Goal: Task Accomplishment & Management: Manage account settings

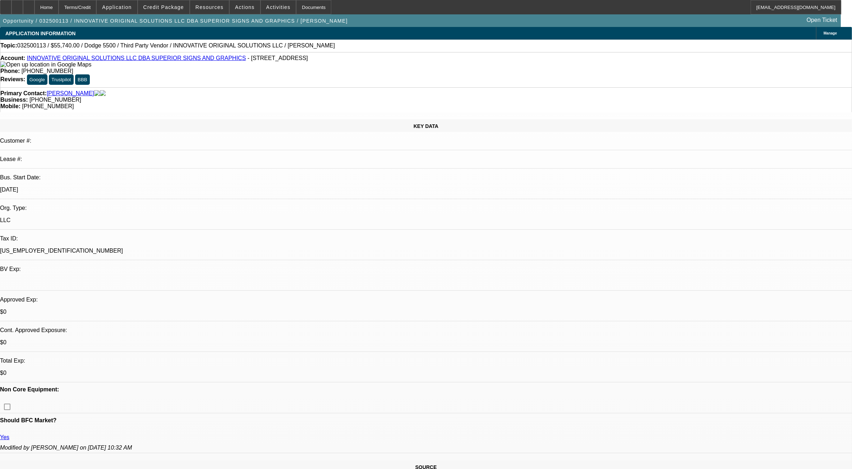
select select "0"
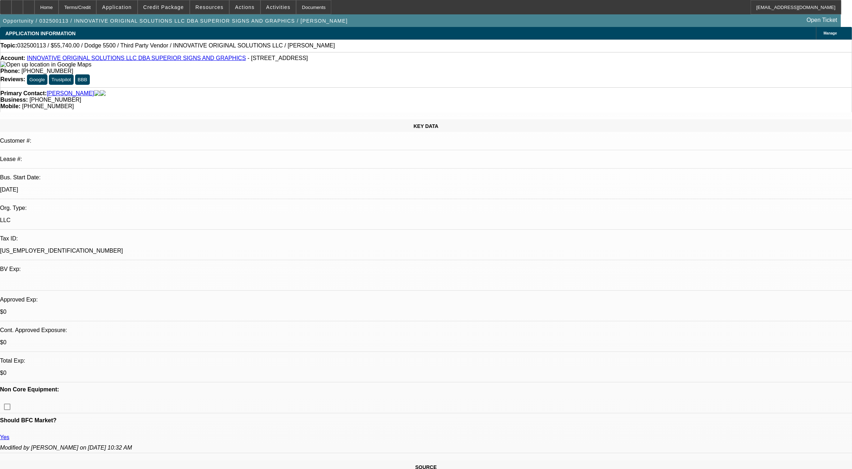
select select "0"
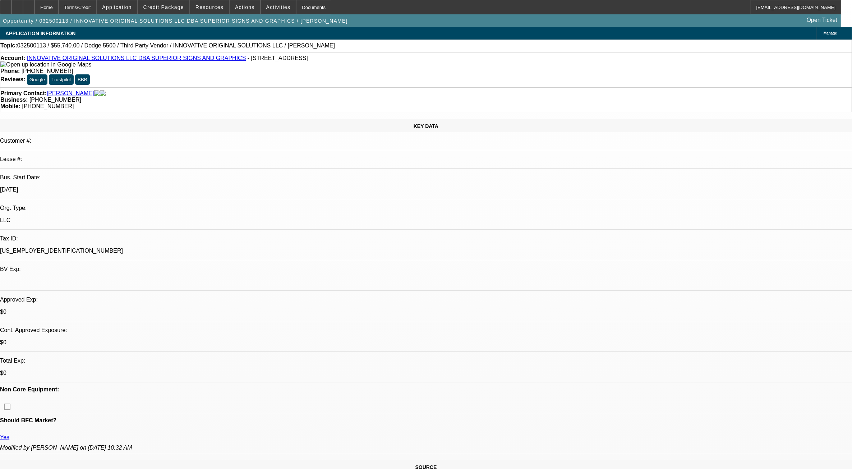
select select "0"
select select "1"
select select "3"
select select "6"
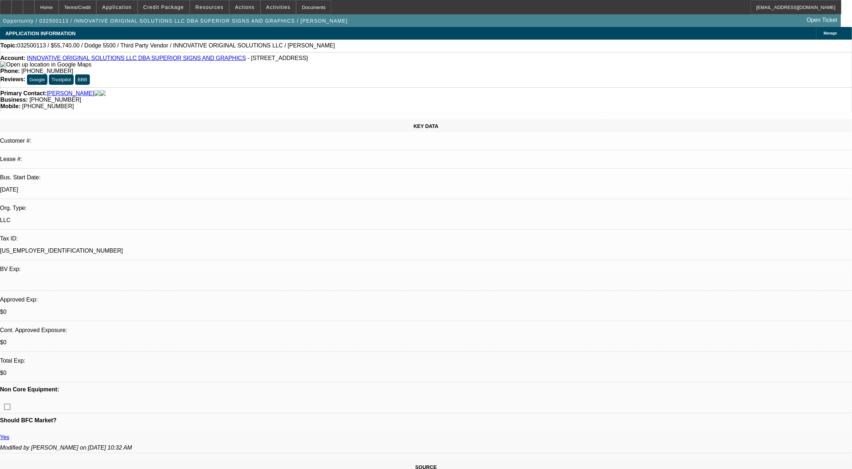
select select "1"
select select "3"
select select "6"
select select "1"
select select "3"
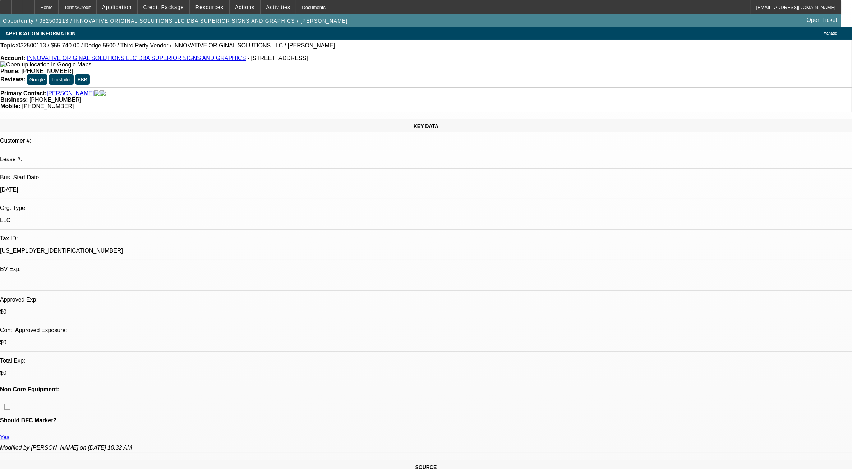
select select "6"
select select "1"
select select "3"
select select "6"
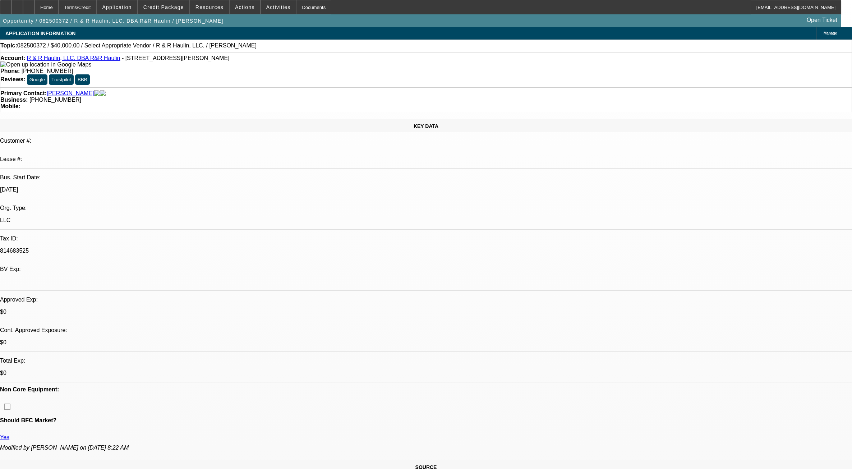
select select "0"
select select "2"
select select "0.1"
select select "4"
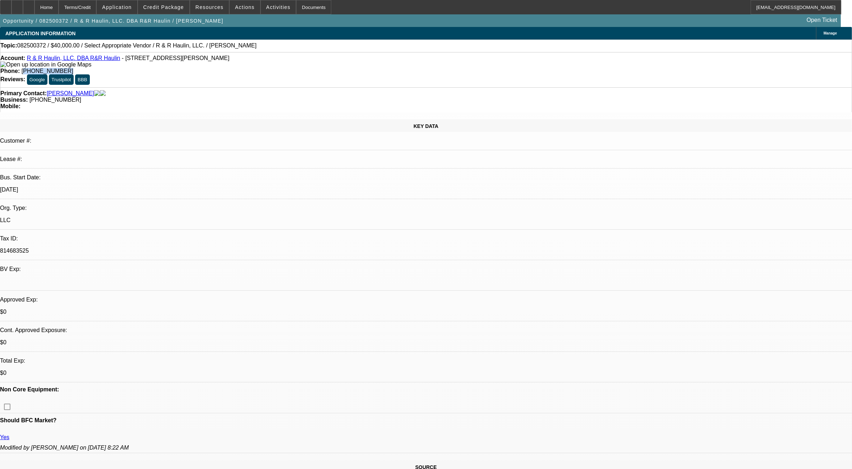
drag, startPoint x: 308, startPoint y: 59, endPoint x: 379, endPoint y: 56, distance: 71.9
click at [379, 68] on div "Phone: (520) 260-7915" at bounding box center [425, 71] width 851 height 6
drag, startPoint x: 379, startPoint y: 56, endPoint x: 375, endPoint y: 64, distance: 9.2
click at [375, 64] on div "Account: R & R Haulin, LLC. DBA R&R Haulin - 4500 E Benson Hwy, Tucson, AZ 8570…" at bounding box center [426, 69] width 852 height 35
drag, startPoint x: 359, startPoint y: 64, endPoint x: 306, endPoint y: 63, distance: 52.8
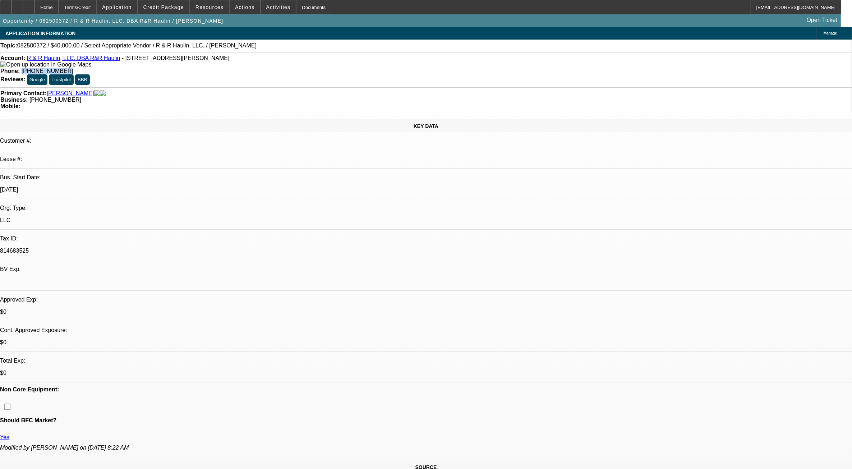
click at [306, 63] on div "Account: R & R Haulin, LLC. DBA R&R Haulin - 4500 E Benson Hwy, Tucson, AZ 8570…" at bounding box center [426, 69] width 852 height 35
copy span "(520) 260-7915"
click at [265, 3] on span at bounding box center [278, 7] width 35 height 17
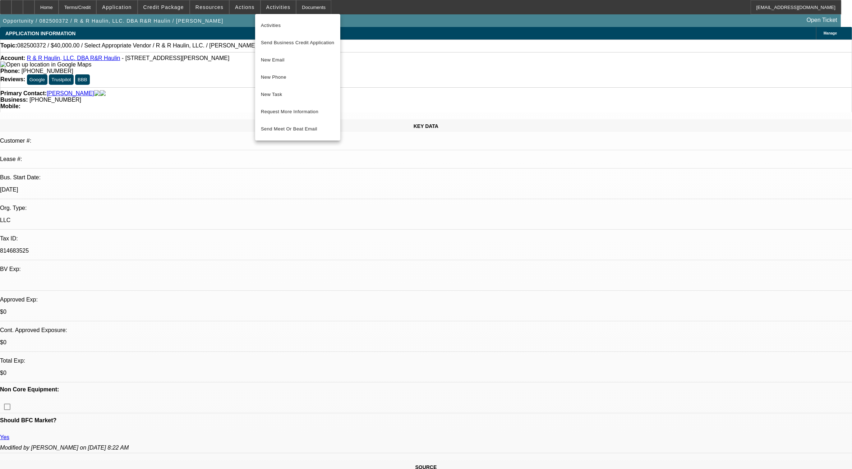
click at [245, 4] on div at bounding box center [426, 234] width 852 height 469
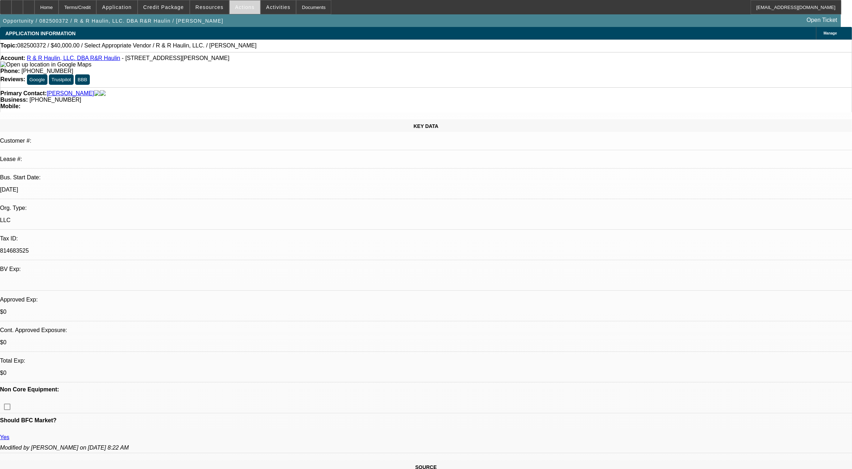
click at [241, 5] on span "Actions" at bounding box center [245, 7] width 20 height 6
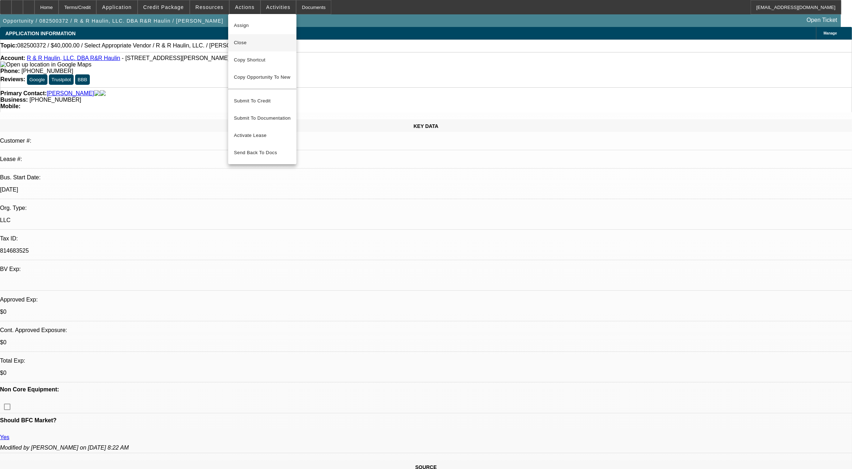
click at [239, 41] on span "Close" at bounding box center [262, 42] width 57 height 9
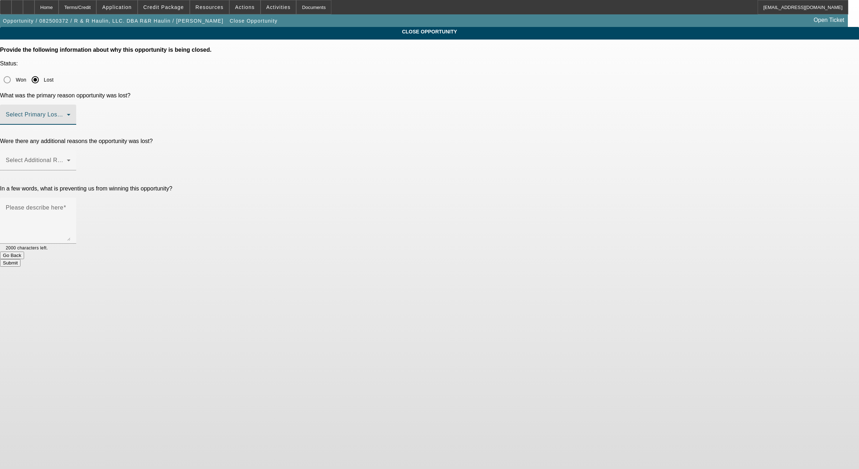
click at [67, 113] on span at bounding box center [36, 117] width 61 height 9
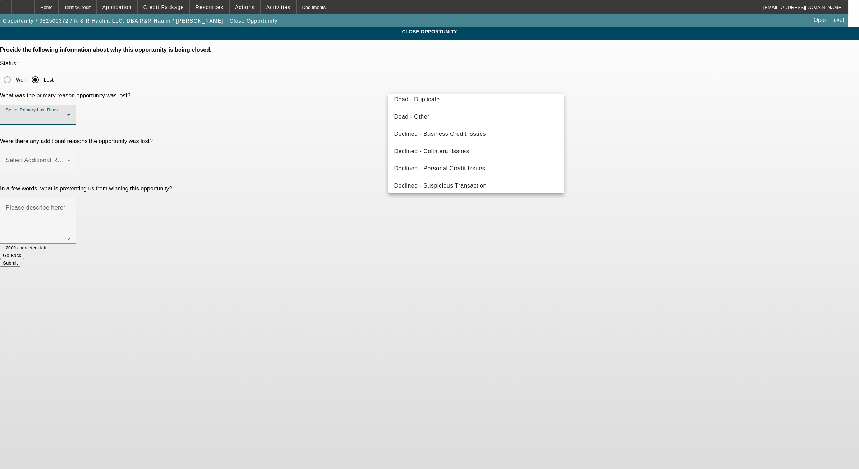
scroll to position [96, 0]
click at [456, 131] on span "Declined - Business Credit Issues" at bounding box center [440, 130] width 92 height 9
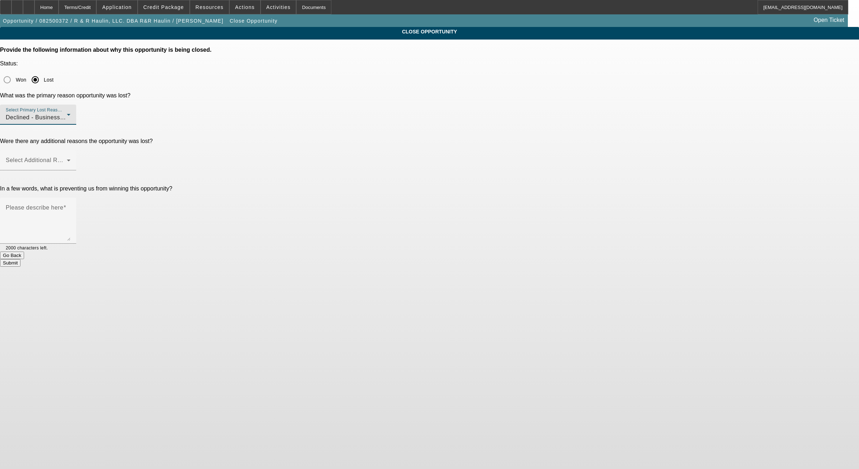
click at [76, 170] on div at bounding box center [38, 174] width 76 height 8
click at [67, 159] on span at bounding box center [36, 163] width 61 height 9
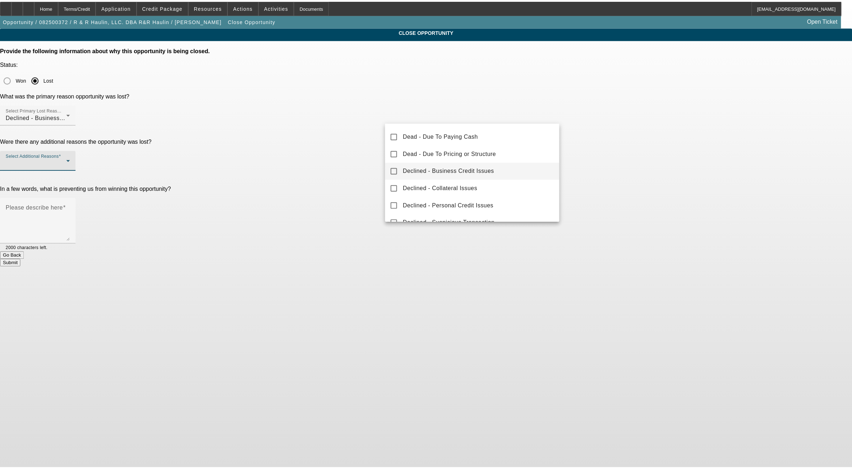
scroll to position [79, 0]
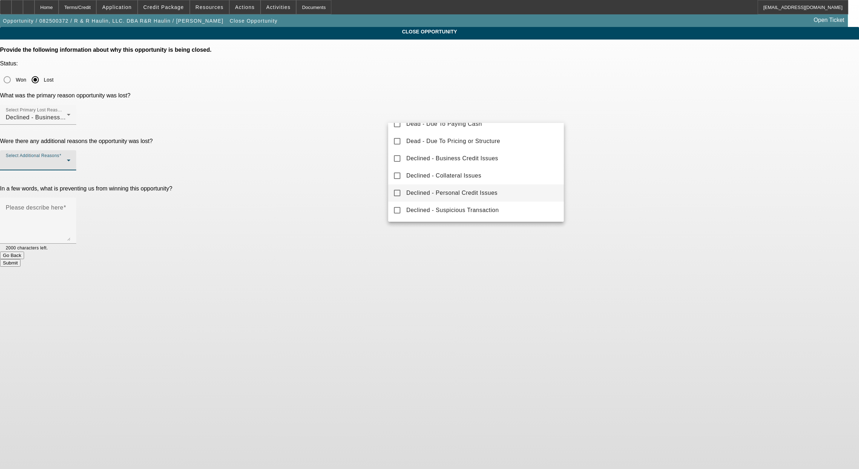
click at [476, 189] on span "Declined - Personal Credit Issues" at bounding box center [451, 193] width 91 height 9
click at [725, 159] on div at bounding box center [429, 234] width 859 height 469
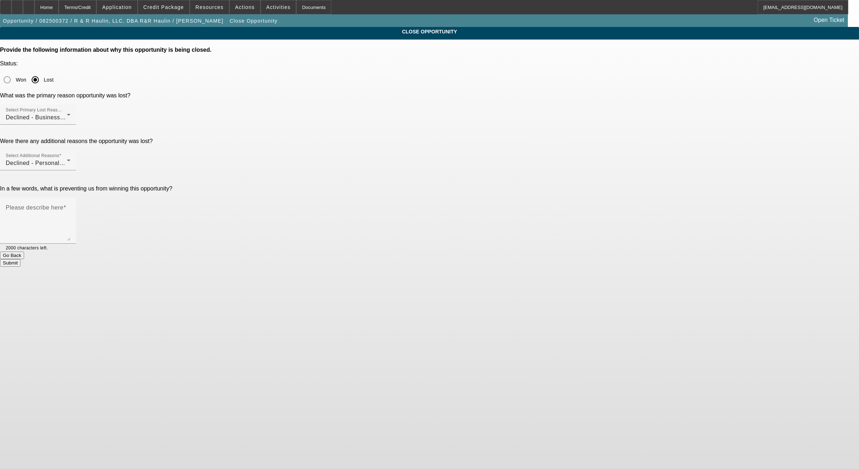
click at [20, 259] on button "Submit" at bounding box center [10, 263] width 20 height 8
click at [76, 170] on div at bounding box center [38, 174] width 76 height 8
drag, startPoint x: 447, startPoint y: 146, endPoint x: 460, endPoint y: 136, distance: 16.7
click at [70, 206] on textarea "Please describe here" at bounding box center [38, 223] width 65 height 34
type textarea "Still not strong enough to get past WO"
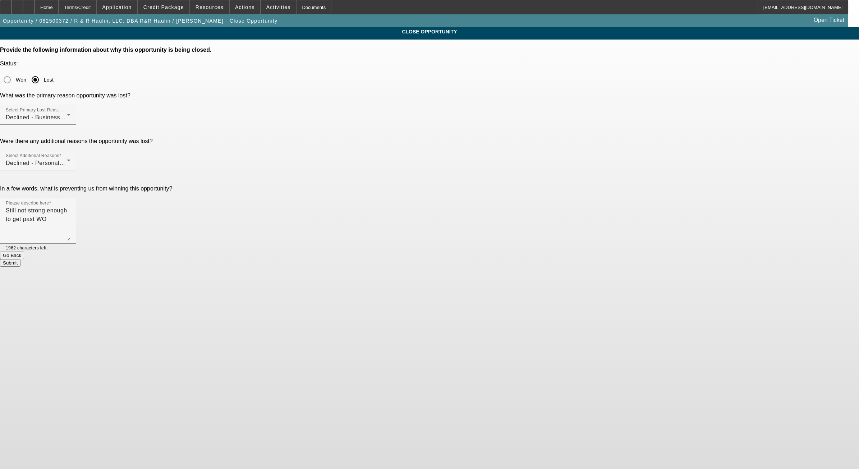
click at [20, 259] on button "Submit" at bounding box center [10, 263] width 20 height 8
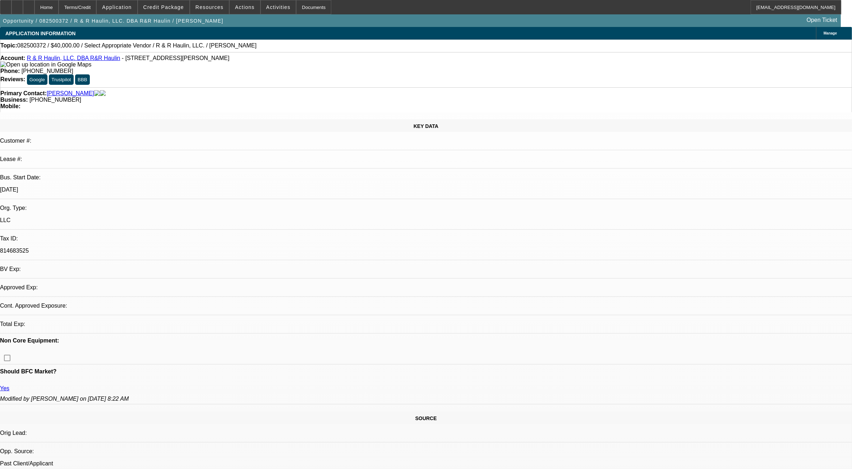
select select "0"
select select "2"
select select "0.1"
select select "4"
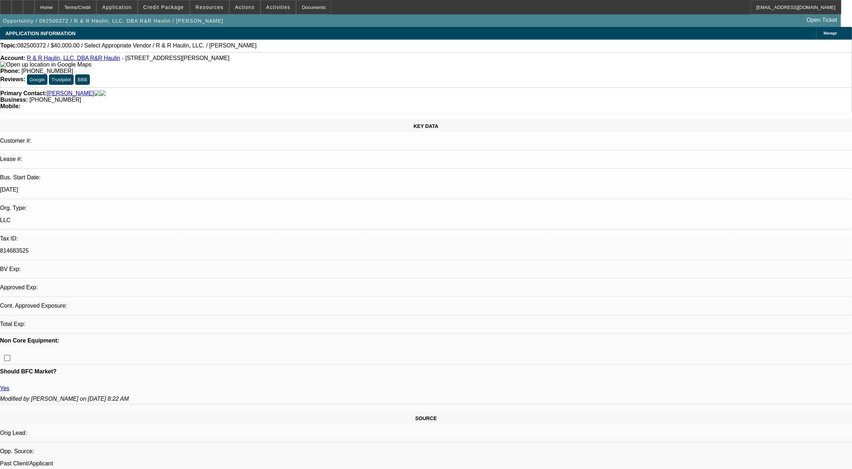
select select "0"
select select "2"
select select "0.1"
select select "1"
select select "2"
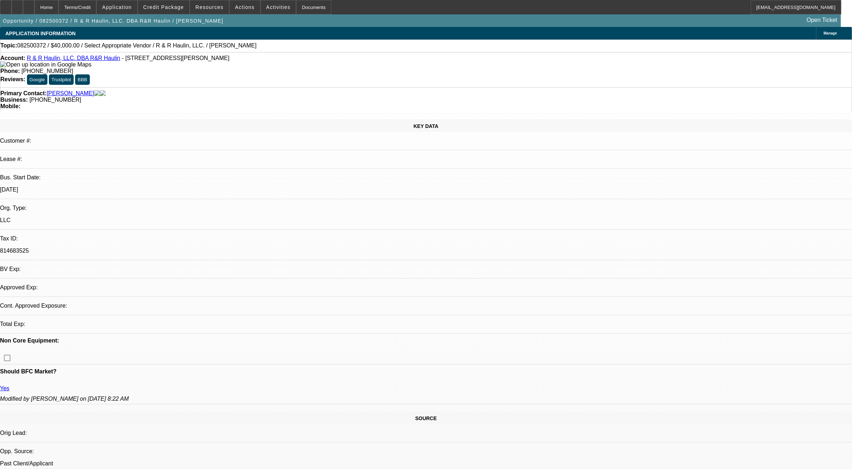
select select "4"
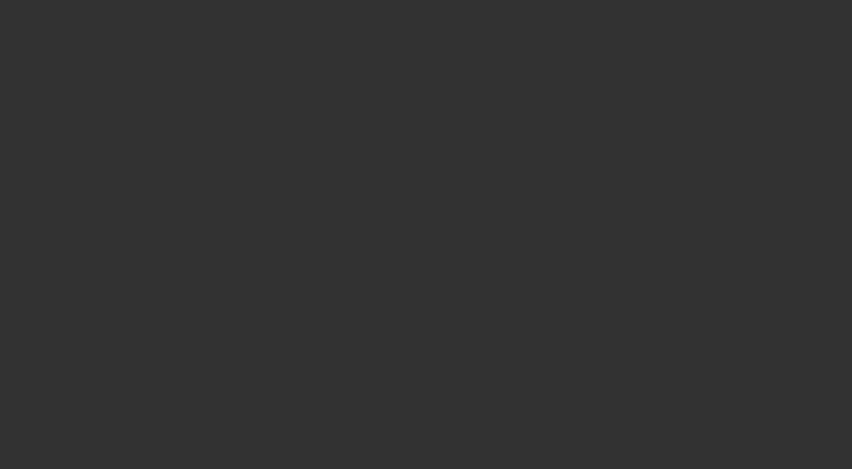
select select "0"
select select "2"
select select "0.1"
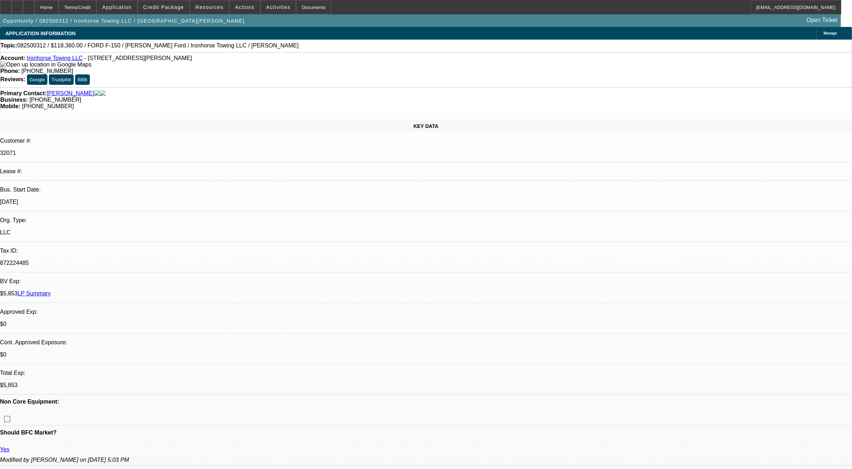
select select "1"
select select "2"
select select "4"
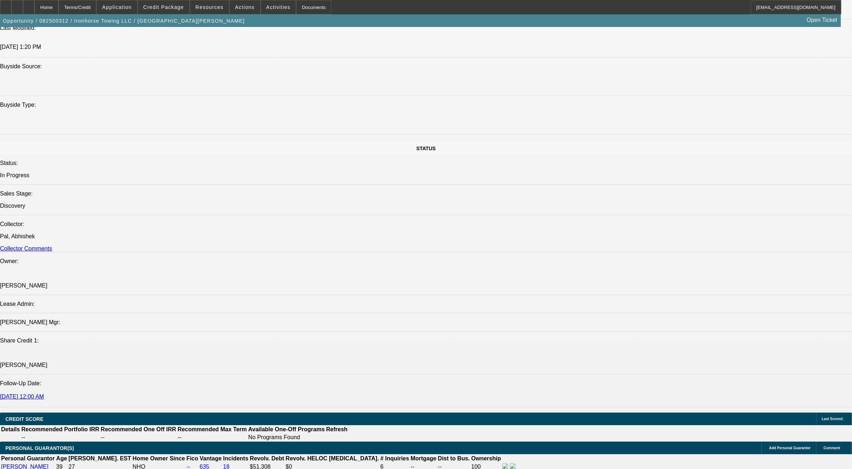
scroll to position [853, 0]
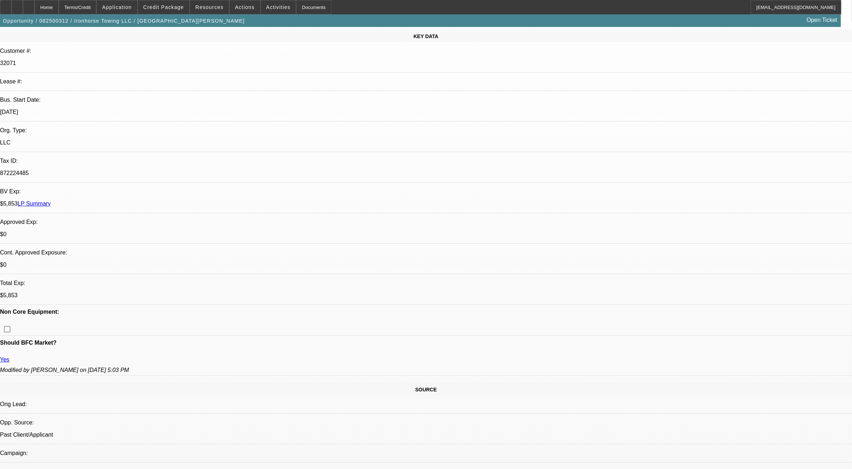
scroll to position [225, 0]
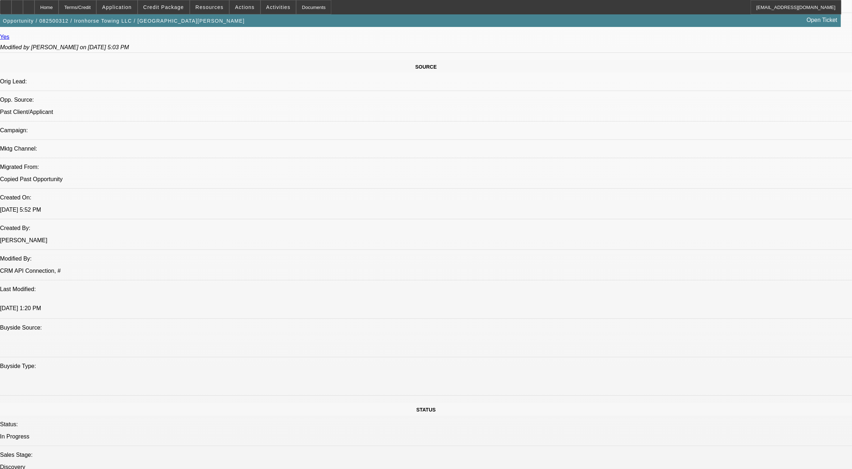
scroll to position [404, 0]
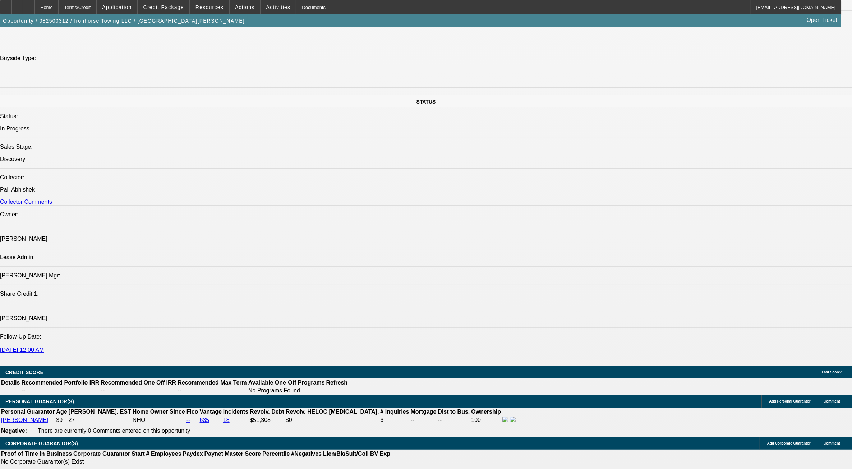
scroll to position [763, 0]
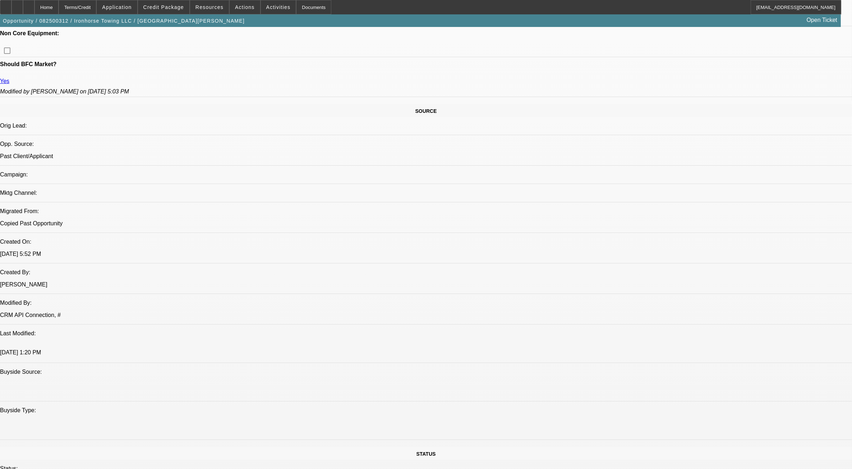
scroll to position [359, 0]
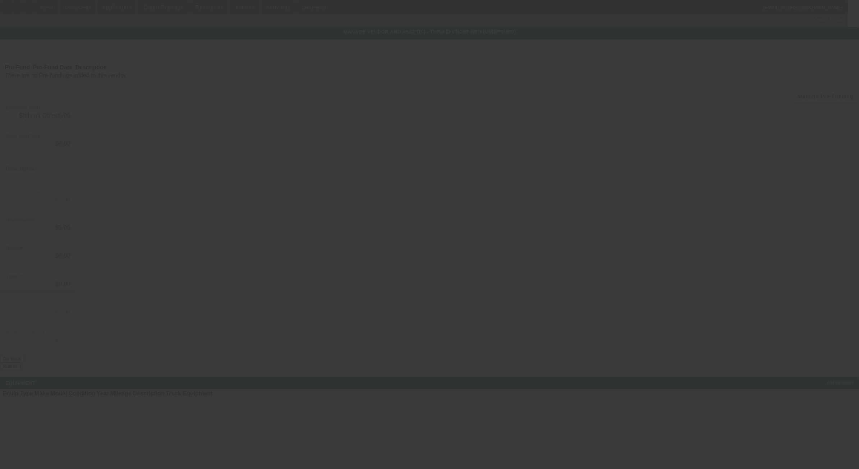
type input "$118,360.00"
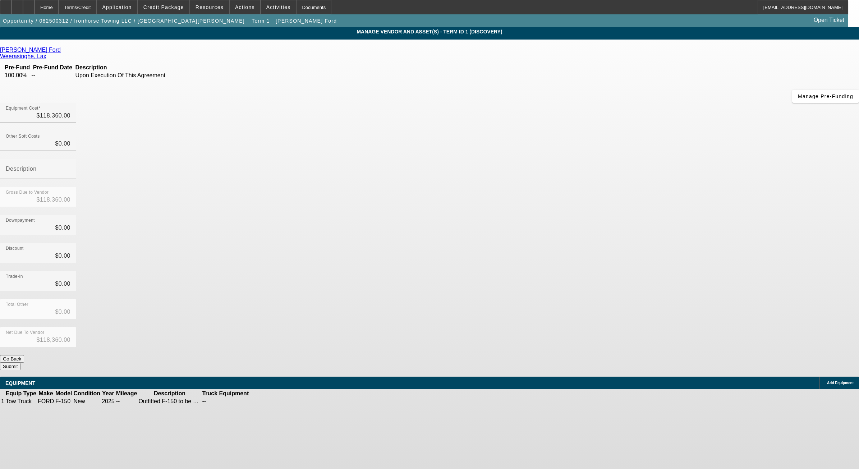
click at [63, 51] on icon at bounding box center [63, 50] width 0 height 6
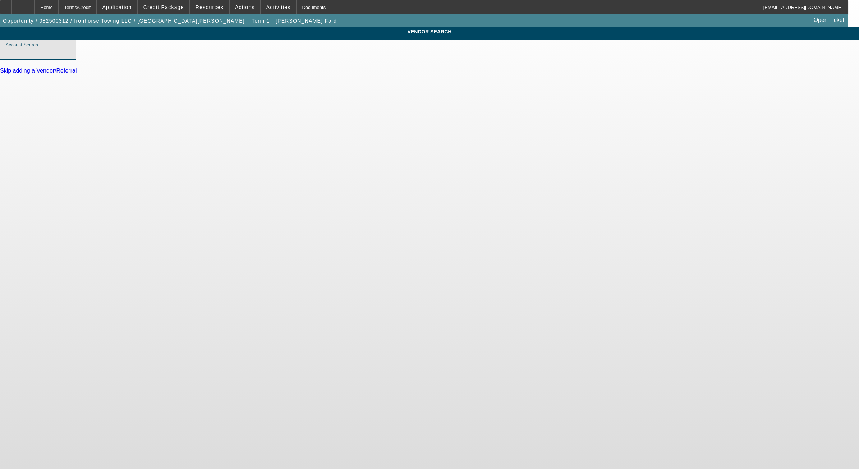
click at [70, 57] on input "Account Search" at bounding box center [38, 52] width 65 height 9
type input "d"
type input "davi"
type input "villa"
type input "villa ford"
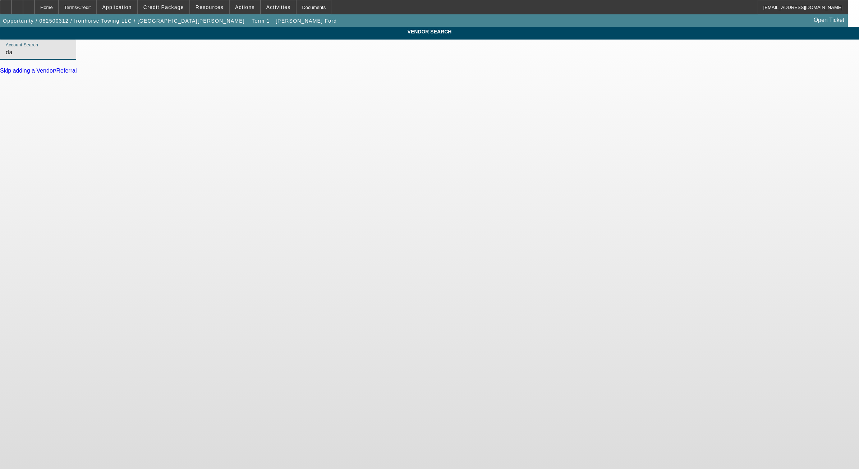
type input "d"
type input "gavi"
click at [70, 57] on input "david w." at bounding box center [38, 52] width 65 height 9
type input "david w. wilson"
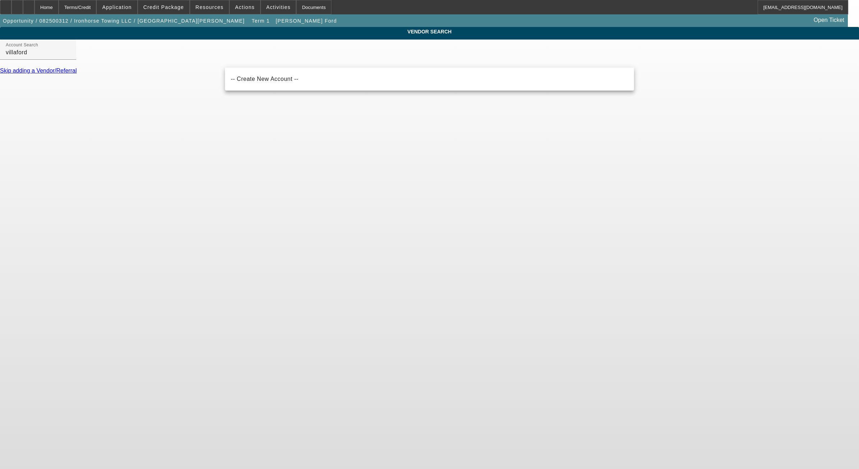
drag, startPoint x: 441, startPoint y: 154, endPoint x: 382, endPoint y: 133, distance: 63.0
click at [441, 154] on body "Home Terms/Credit Application Credit Package Resources Actions Activities Docum…" at bounding box center [429, 234] width 859 height 469
click at [70, 57] on input "villaford" at bounding box center [38, 52] width 65 height 9
click at [264, 88] on div "-- Create New Account --" at bounding box center [429, 79] width 409 height 23
click at [264, 87] on mat-option "-- Create New Account --" at bounding box center [429, 78] width 409 height 17
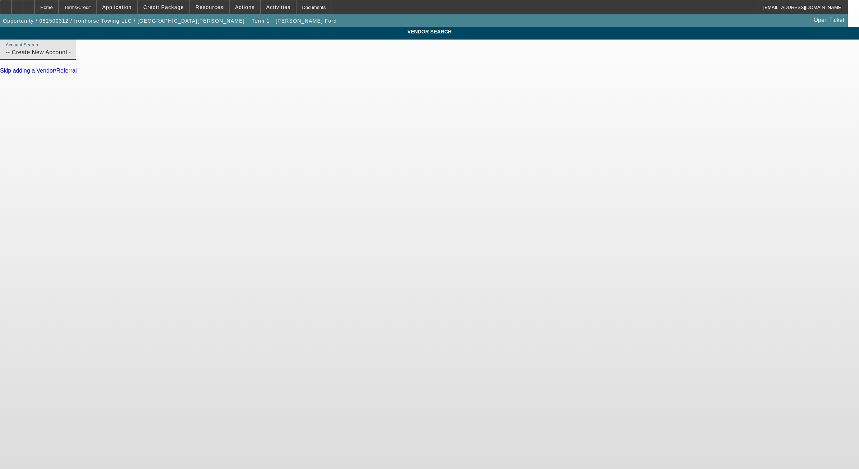
click at [70, 56] on input "-- Create New Account --" at bounding box center [38, 52] width 65 height 9
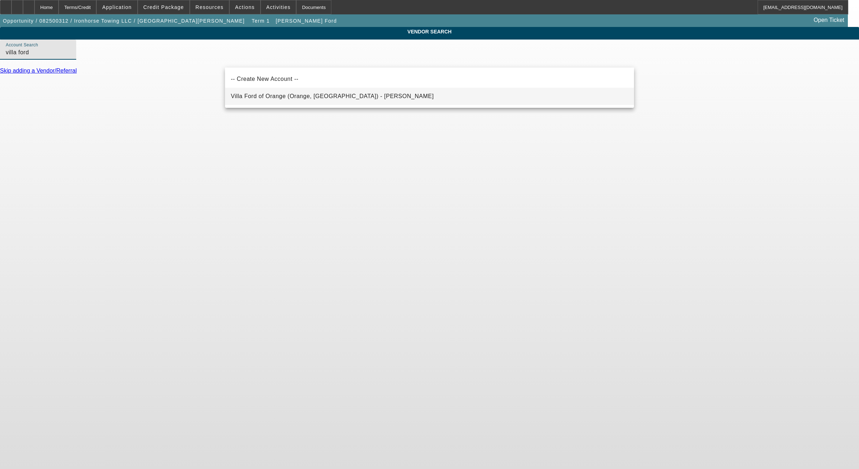
click at [282, 99] on span "Villa Ford of Orange (Orange, CA) - Sears, Sean" at bounding box center [332, 96] width 203 height 9
type input "Villa Ford of Orange (Orange, CA) - Sears, Sean"
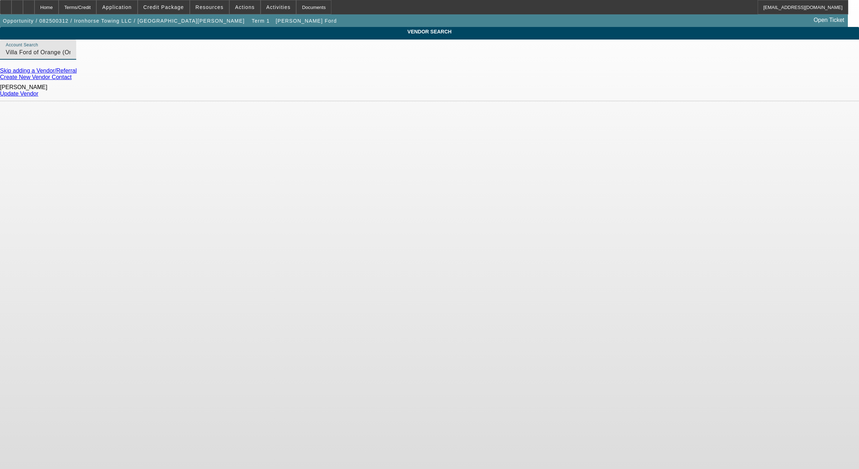
click at [38, 94] on link "Update Vendor" at bounding box center [19, 94] width 38 height 6
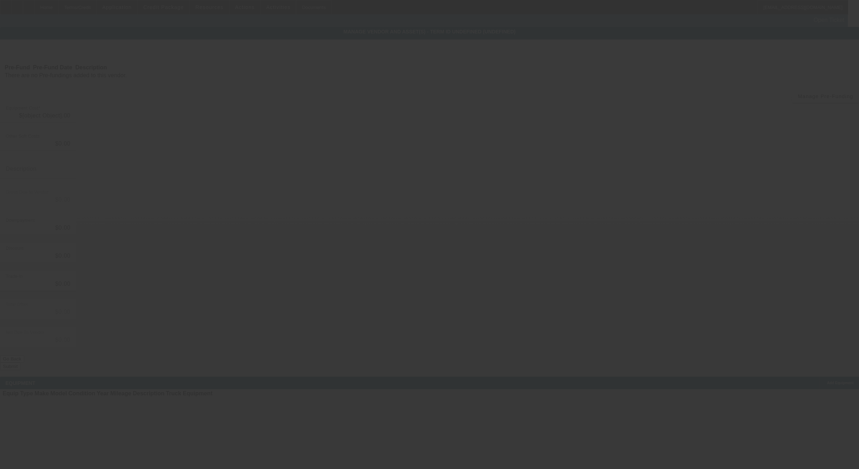
type input "$118,360.00"
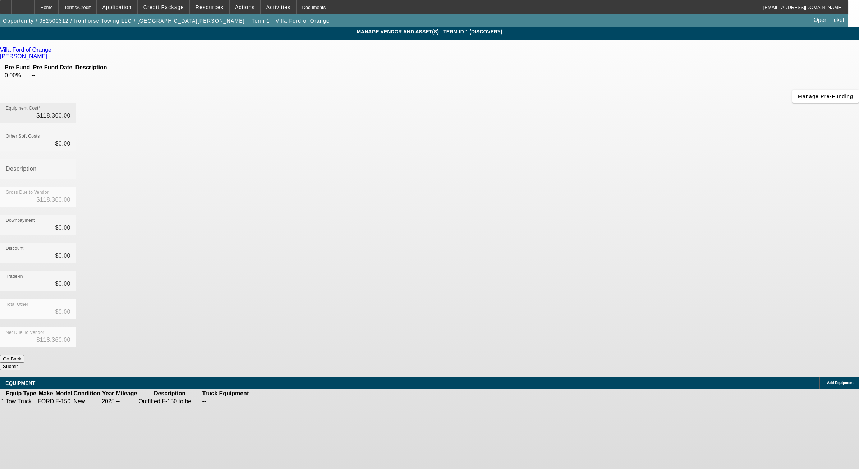
click at [70, 111] on input "$118,360.00" at bounding box center [38, 115] width 65 height 9
click at [70, 111] on input "118360" at bounding box center [38, 115] width 65 height 9
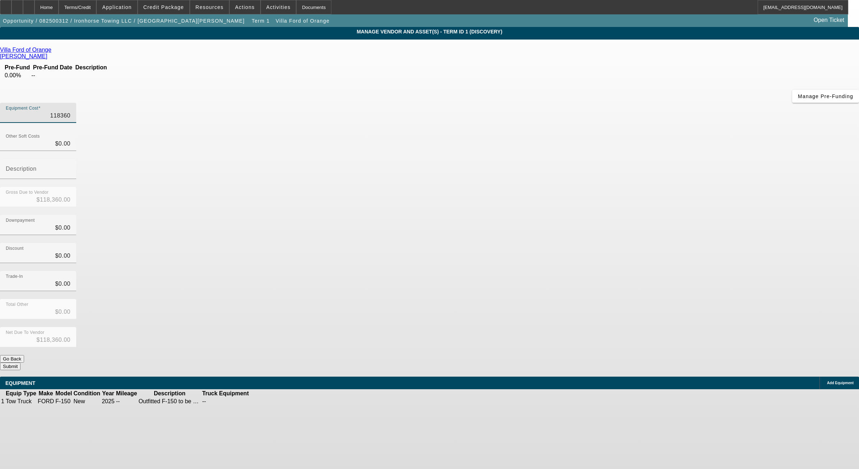
click at [70, 111] on input "118360" at bounding box center [38, 115] width 65 height 9
type input "1"
type input "$1.00"
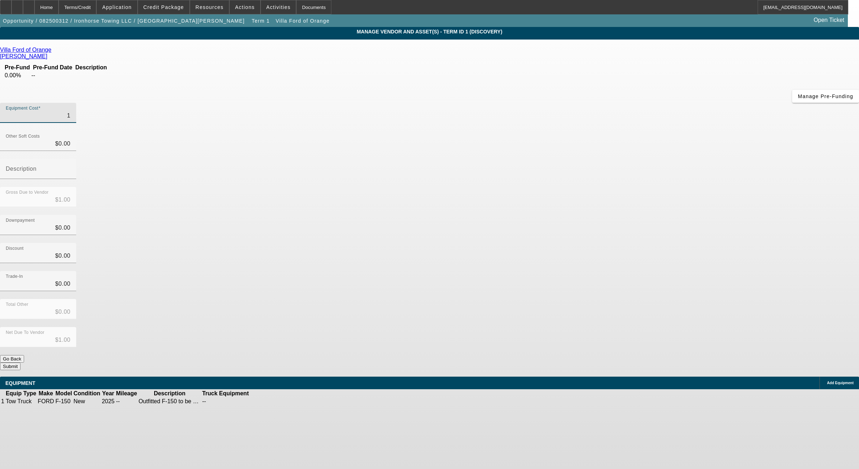
type input "14"
type input "$14.00"
type input "144"
type input "$144.00"
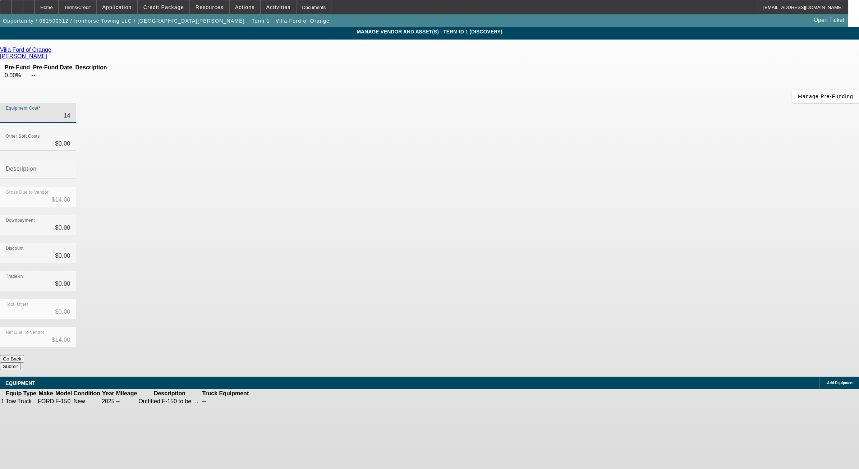
type input "$144.00"
type input "14"
type input "$14.00"
type input "1"
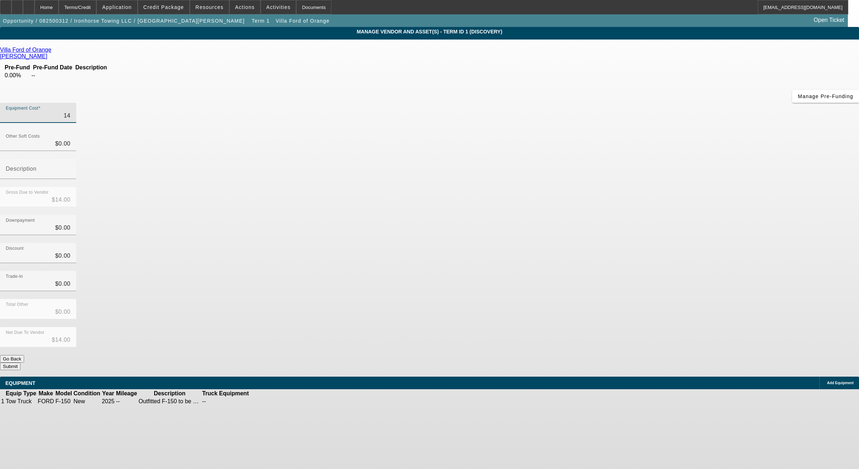
type input "$1.00"
type input "15"
type input "$15.00"
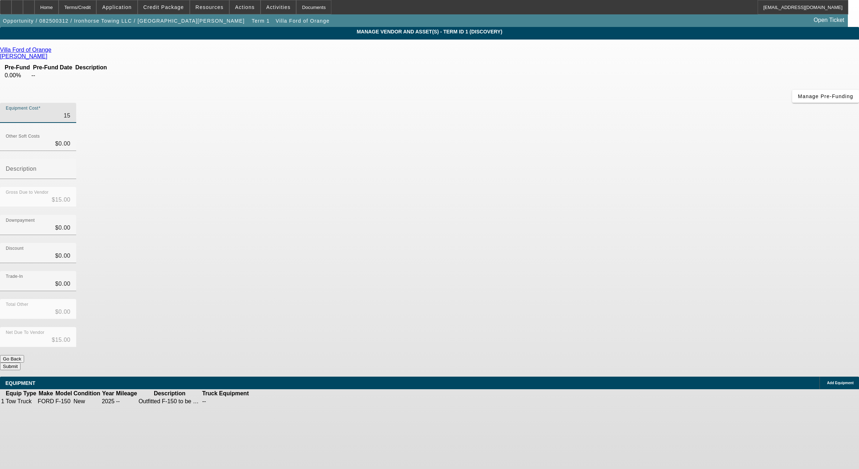
type input "152"
type input "$152.00"
type input "1526"
type input "$1,526.00"
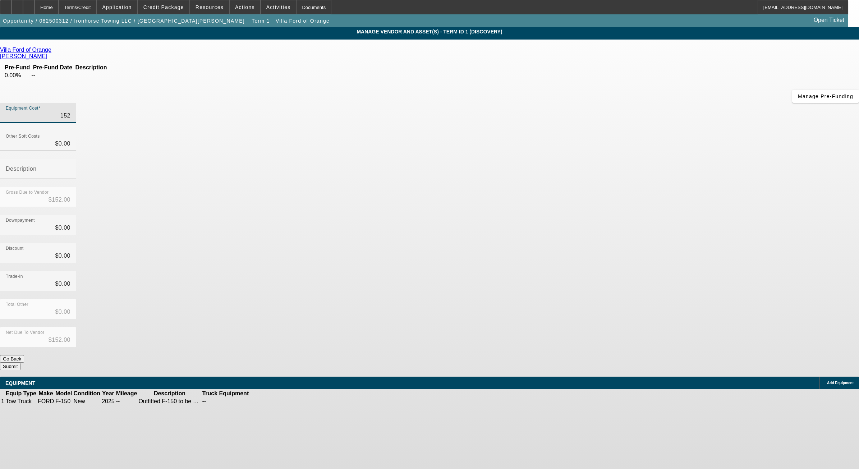
type input "$1,526.00"
type input "15260"
type input "$15,260.00"
type input "152605"
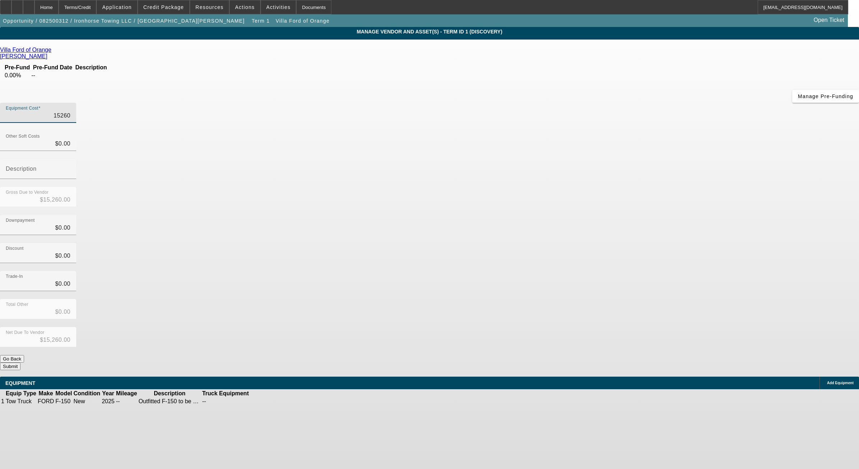
type input "$152,605.00"
click at [726, 193] on app-vendor-asset-manage "MANAGE VENDOR AND ASSET(S) - Term ID 1 (Discovery) Remove Vendor Villa Ford of …" at bounding box center [429, 220] width 859 height 386
drag, startPoint x: 588, startPoint y: 284, endPoint x: 572, endPoint y: 323, distance: 42.5
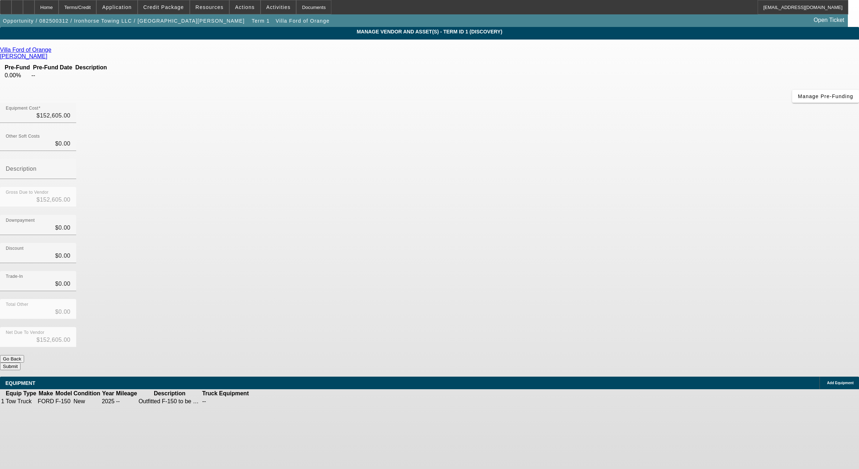
click at [572, 323] on form "Villa Ford of Orange Sears, Sean Pre-Fund Pre-Fund Date Description 0.00% -- Ma…" at bounding box center [429, 226] width 859 height 359
click at [265, 401] on link at bounding box center [265, 401] width 0 height 0
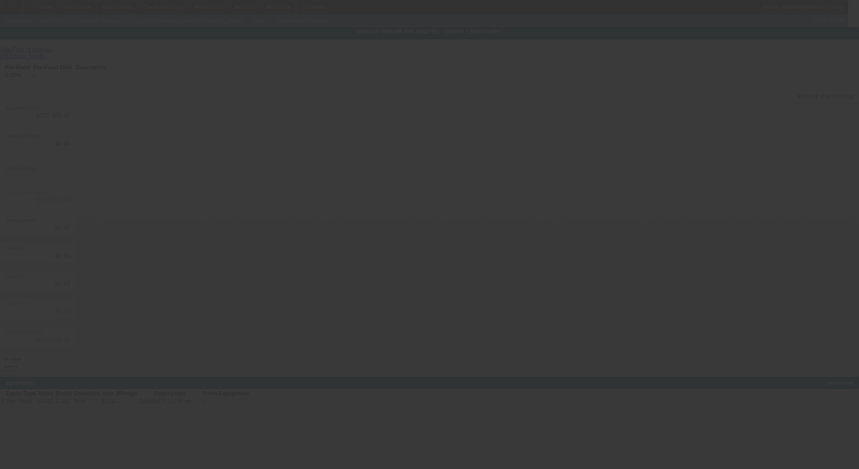
click at [611, 325] on div at bounding box center [429, 234] width 859 height 469
type input "1FTFW1RG8SFA22147"
type input "FORD"
type input "F-150"
radio input "true"
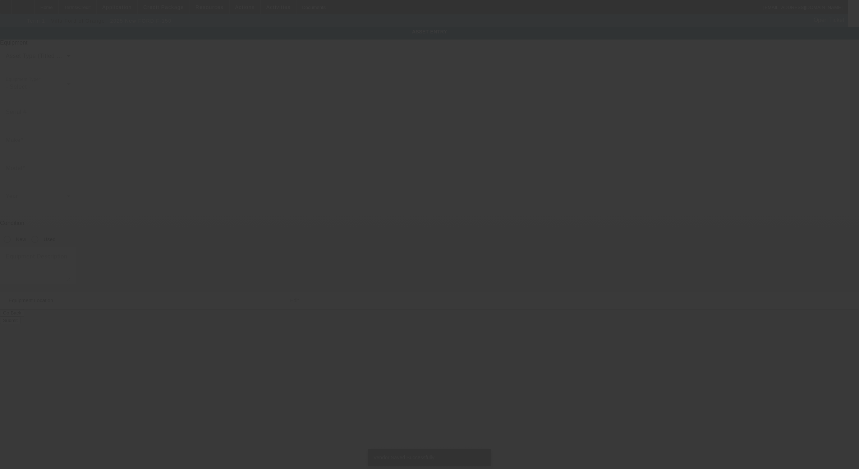
type textarea "Outfitted F-150 to be a more versatile tow truck"
type input "7488 Knott Ave"
type input "Buena Park"
type input "90620"
type input "Orange"
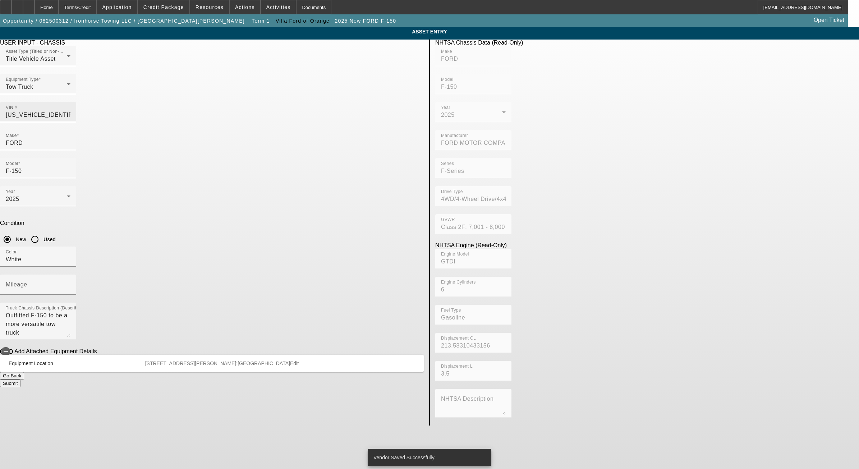
click at [70, 111] on input "1FTFW1RG8SFA22147" at bounding box center [38, 115] width 65 height 9
type input "1"
type input "1FTFW1RJXSFA21609"
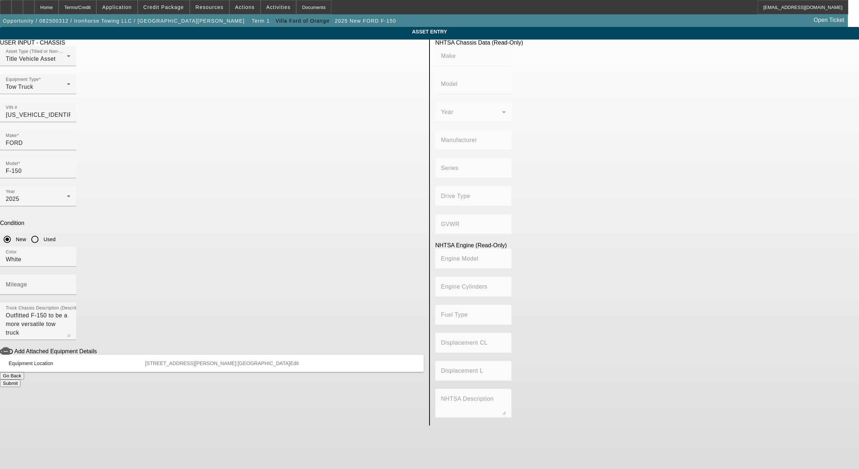
click at [676, 70] on app-asset-collateral-manage "ASSET ENTRY Delete asset USER INPUT - CHASSIS Asset Type (Titled or Non-Titled)…" at bounding box center [429, 226] width 859 height 398
type input "FORD"
type input "F-150"
type input "FORD MOTOR COMPANY"
type input "F-Series"
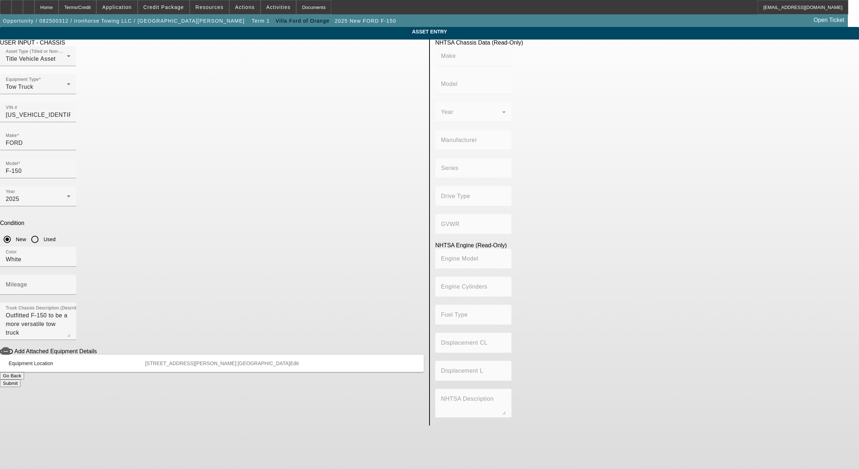
type input "4WD/4-Wheel Drive/4x4"
type input "Class 2F: 7,001 - 8,000 lb (3,175 - 3,629 kg)"
type input "8"
type input "Gasoline"
type input "317.32346929260"
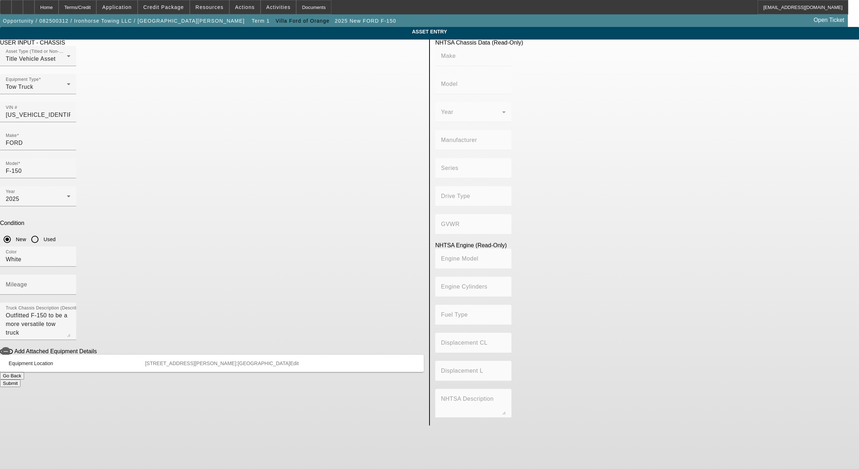
type input "5.2"
click at [20, 379] on button "Submit" at bounding box center [10, 383] width 20 height 8
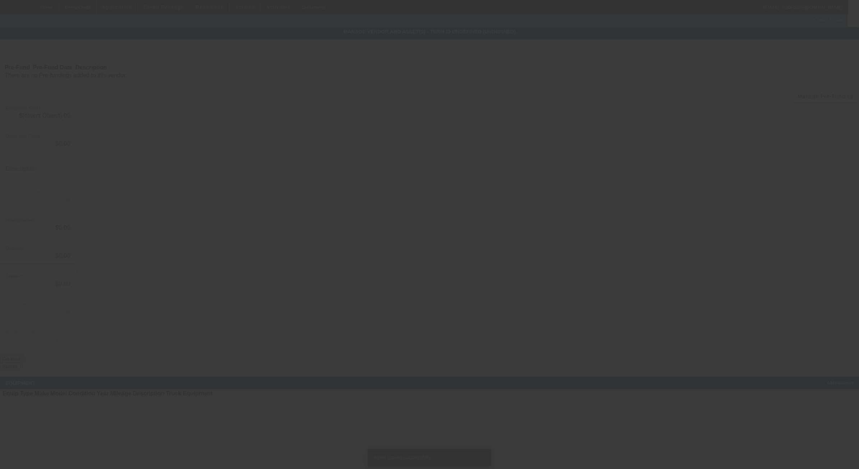
type input "$152,605.00"
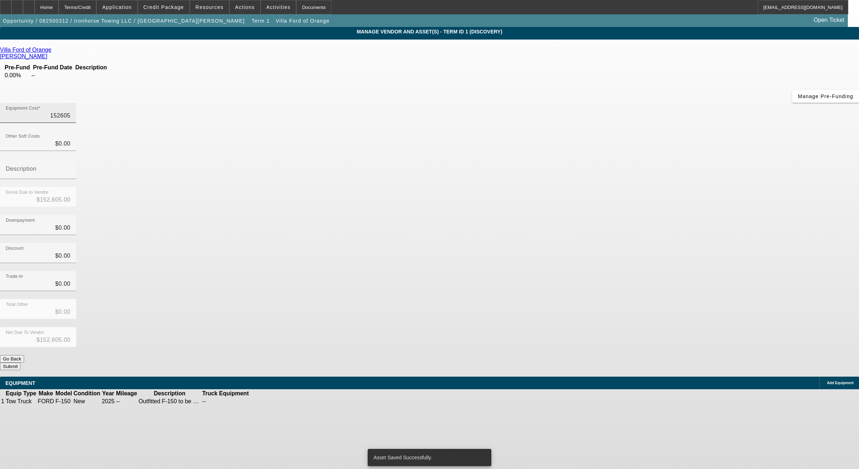
click at [70, 111] on input "152605" at bounding box center [38, 115] width 65 height 9
type input "$152,605.00"
click at [703, 155] on app-vendor-asset-manage "MANAGE VENDOR AND ASSET(S) - Term ID 1 (Discovery) Remove Vendor Villa Ford of …" at bounding box center [429, 220] width 859 height 386
click at [20, 362] on button "Submit" at bounding box center [10, 366] width 20 height 8
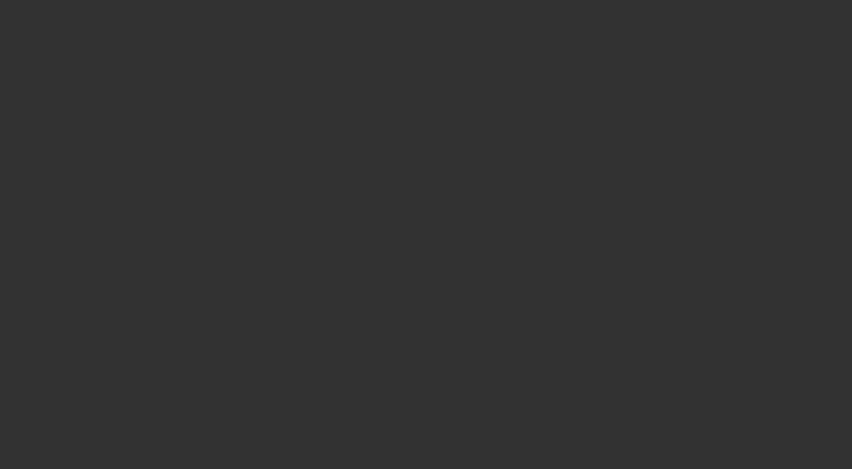
scroll to position [268, 0]
select select "0"
select select "2"
select select "0.1"
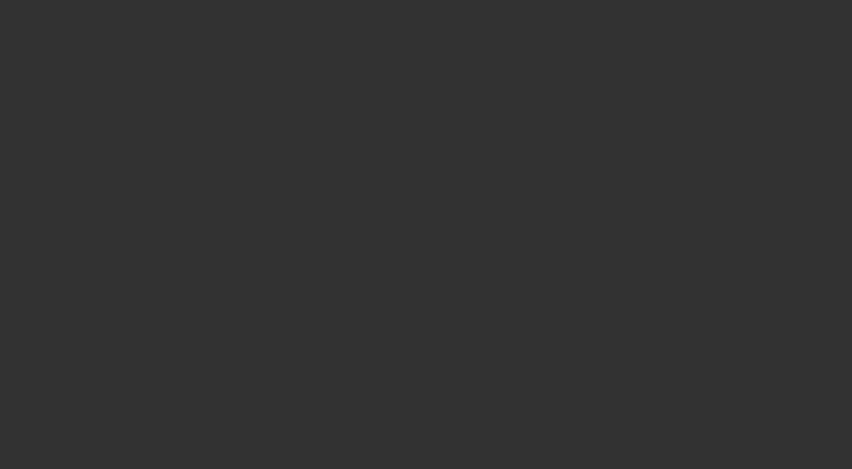
select select "4"
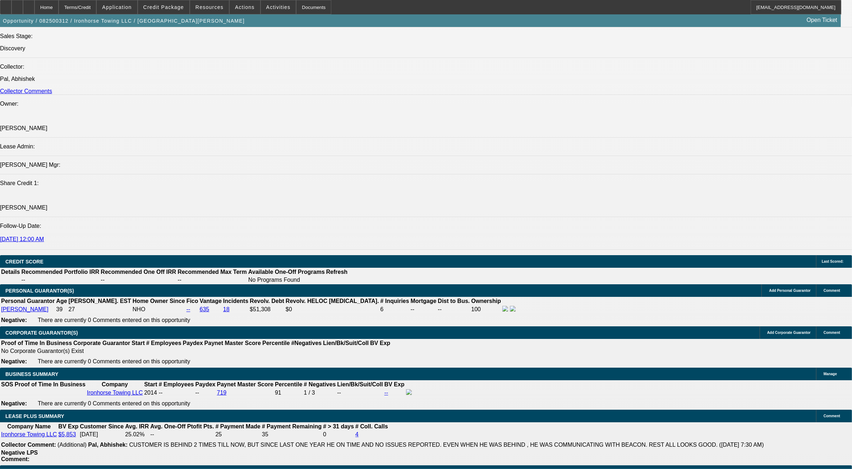
scroll to position [928, 0]
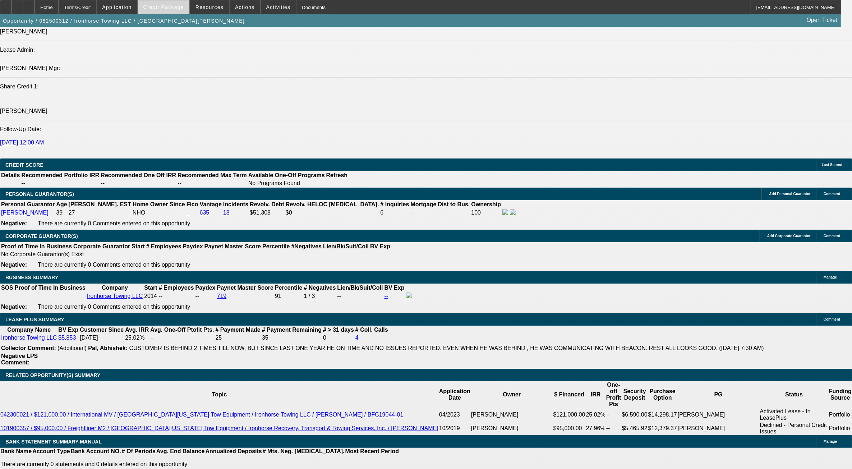
click at [174, 8] on span "Credit Package" at bounding box center [163, 7] width 41 height 6
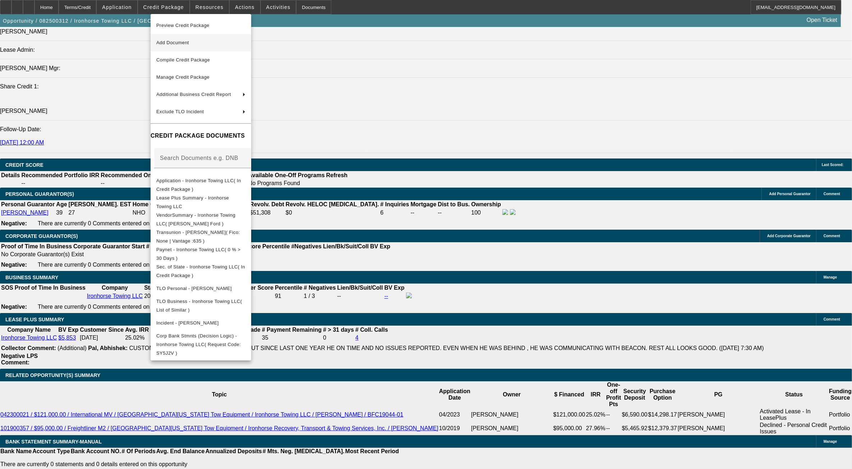
click at [194, 46] on span "Add Document" at bounding box center [200, 42] width 89 height 9
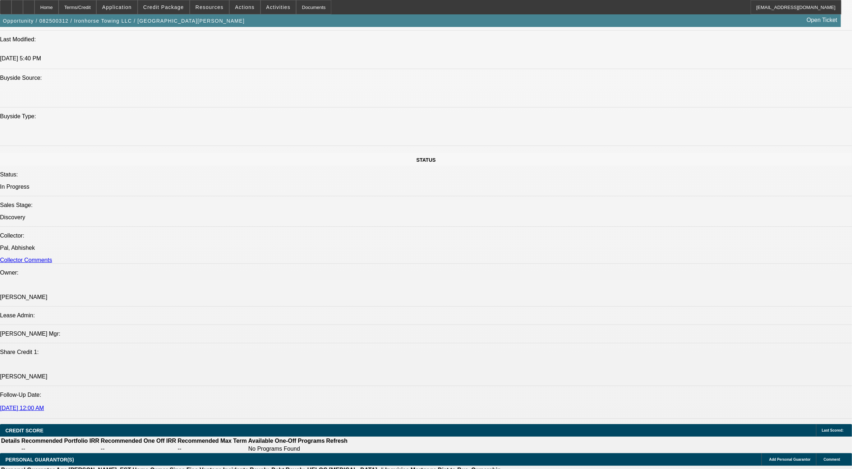
scroll to position [568, 0]
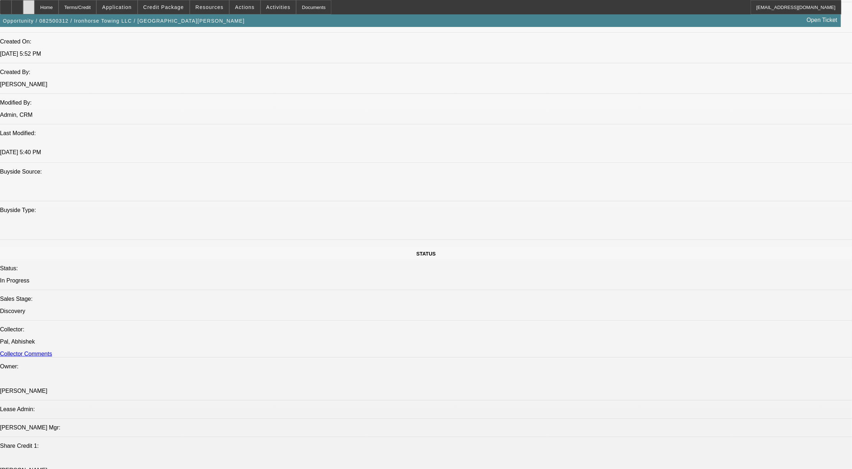
click at [34, 5] on div at bounding box center [28, 7] width 11 height 14
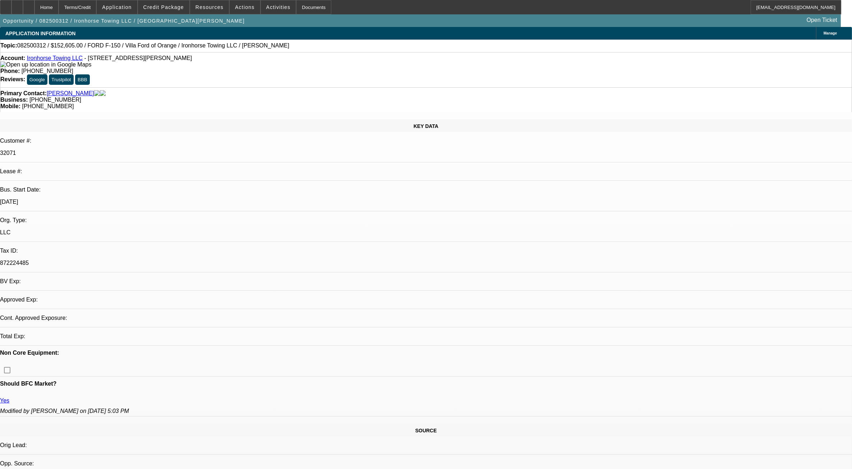
select select "0"
select select "2"
select select "0.1"
select select "1"
select select "2"
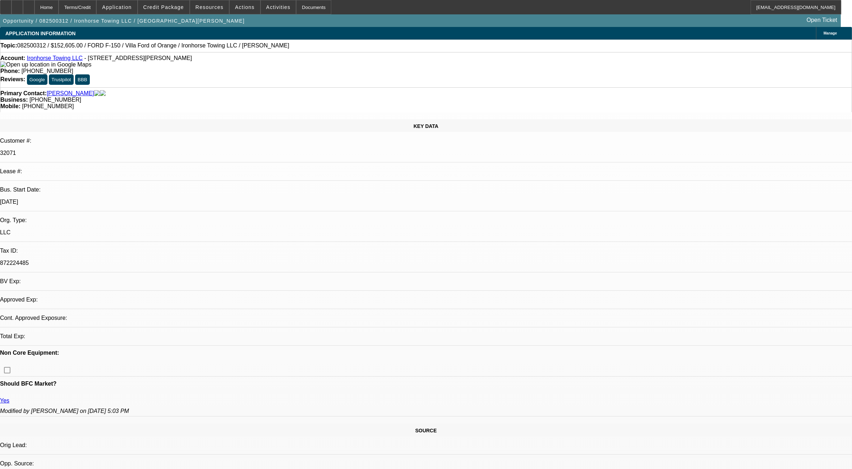
select select "4"
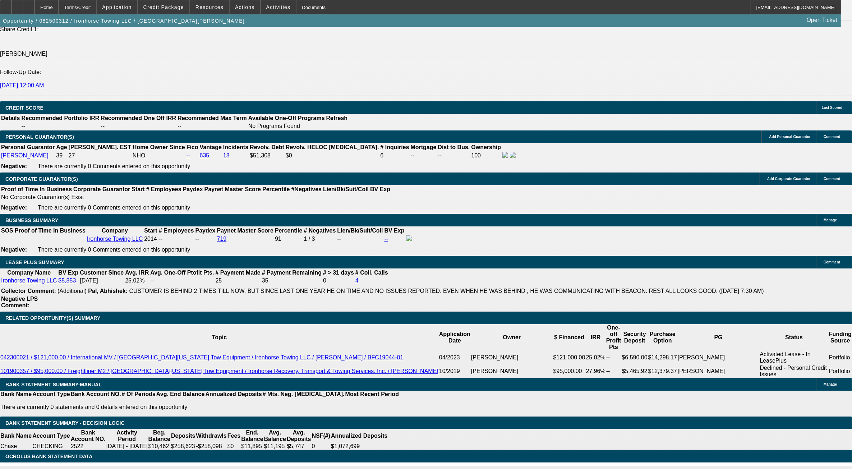
scroll to position [988, 0]
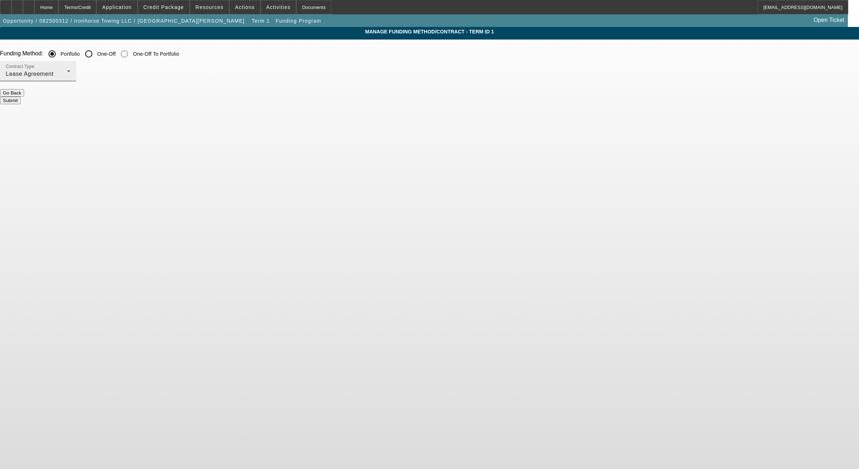
click at [70, 69] on div "Contract Type Lease Agreement" at bounding box center [38, 71] width 65 height 20
click at [423, 144] on div at bounding box center [429, 234] width 859 height 469
click at [116, 51] on label "One-Off" at bounding box center [106, 53] width 20 height 7
click at [96, 51] on input "One-Off" at bounding box center [89, 54] width 14 height 14
radio input "true"
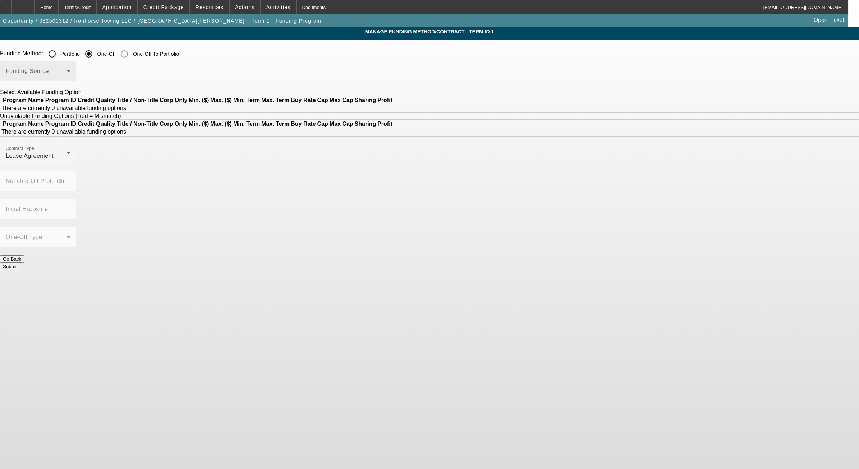
click at [70, 79] on div "Funding Source" at bounding box center [38, 71] width 65 height 20
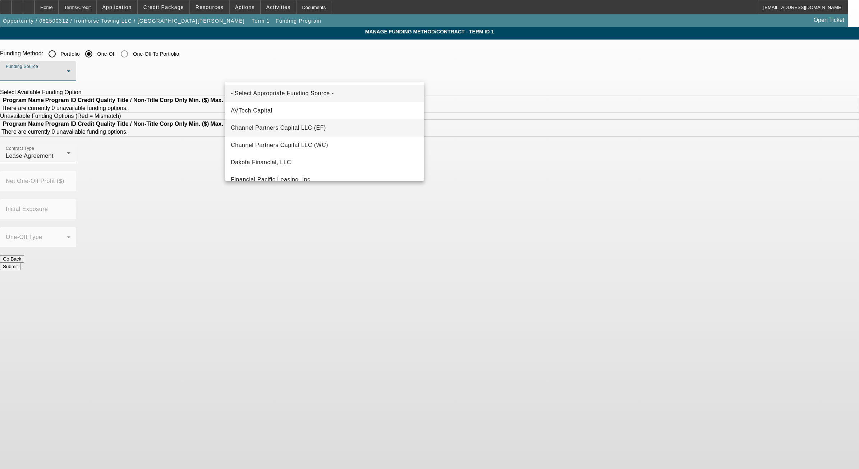
drag, startPoint x: 315, startPoint y: 142, endPoint x: 306, endPoint y: 130, distance: 15.0
click at [306, 130] on div "- Select Appropriate Funding Source - AVTech Capital Channel Partners Capital L…" at bounding box center [324, 131] width 199 height 99
click at [306, 130] on span "Channel Partners Capital LLC (EF)" at bounding box center [278, 128] width 95 height 9
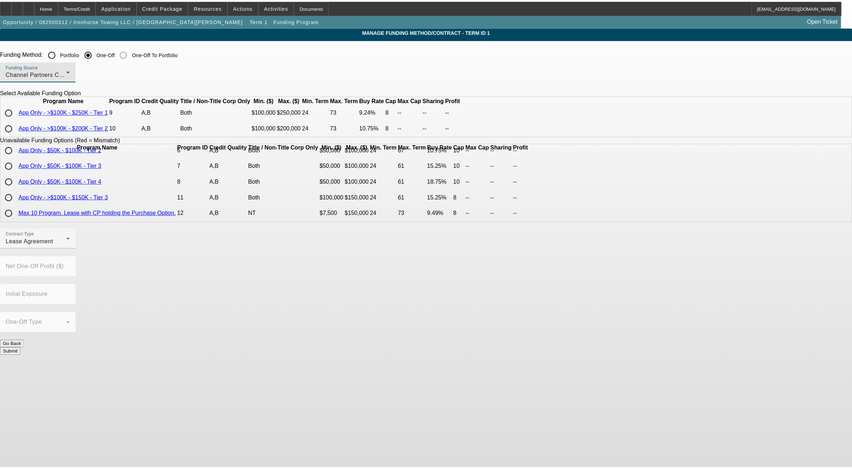
scroll to position [124, 0]
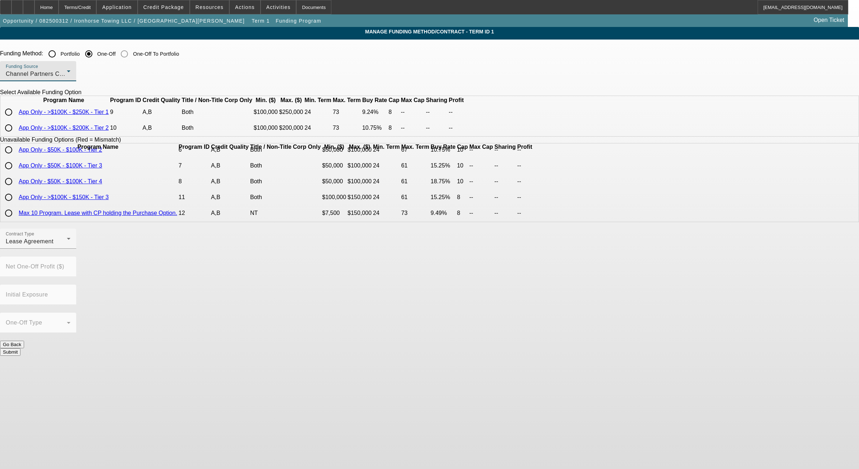
click at [16, 119] on input "radio" at bounding box center [8, 112] width 14 height 14
radio input "true"
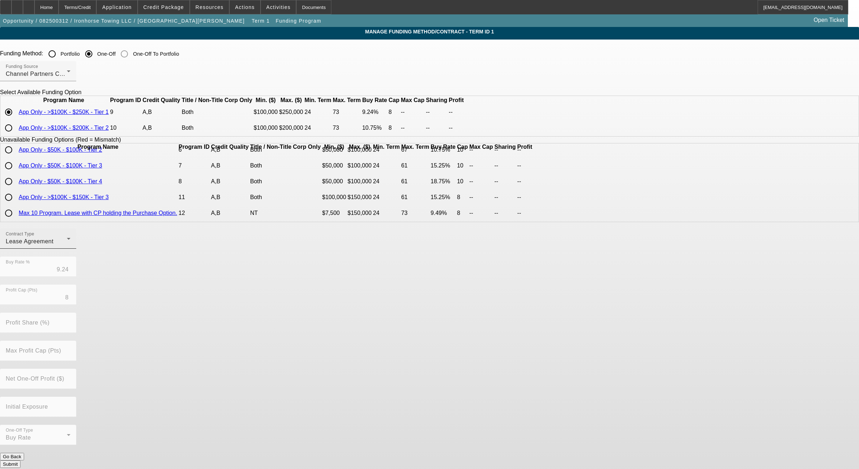
click at [67, 246] on div "Lease Agreement" at bounding box center [36, 241] width 61 height 9
click at [297, 302] on span "Equipment Finance Agreement" at bounding box center [272, 297] width 83 height 17
click at [89, 244] on span "Equipment Finance Agreement" at bounding box center [48, 241] width 84 height 6
click at [291, 286] on mat-option "Lease Agreement" at bounding box center [272, 280] width 94 height 17
click at [346, 315] on div "Contract Type Lease Agreement Buy Rate % 9.24 Profit Cap (Pts) 8 Profit Share (…" at bounding box center [429, 340] width 859 height 224
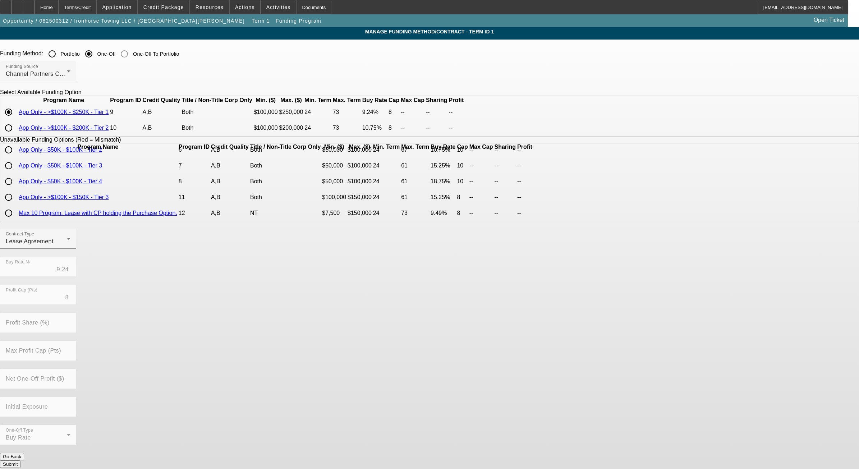
click at [20, 460] on button "Submit" at bounding box center [10, 464] width 20 height 8
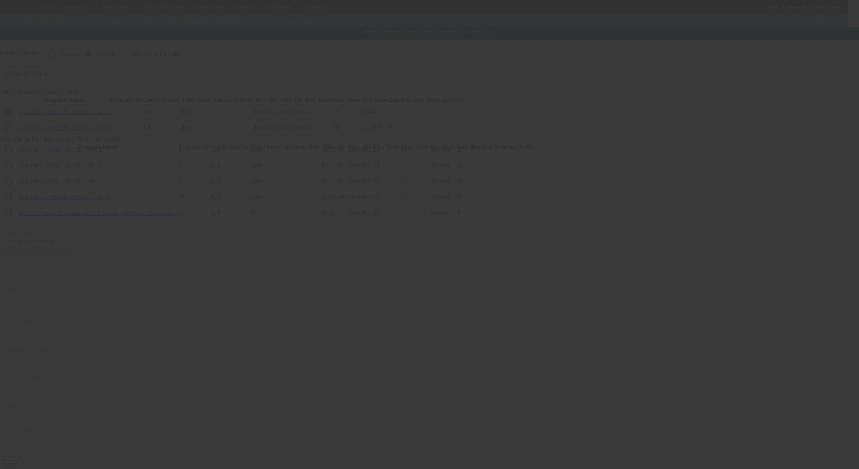
radio input "true"
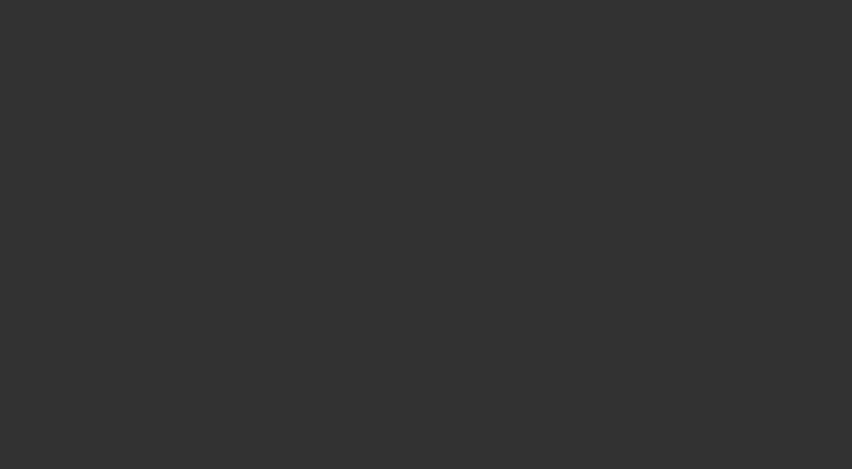
select select "0"
select select "2"
select select "0.1"
select select "4"
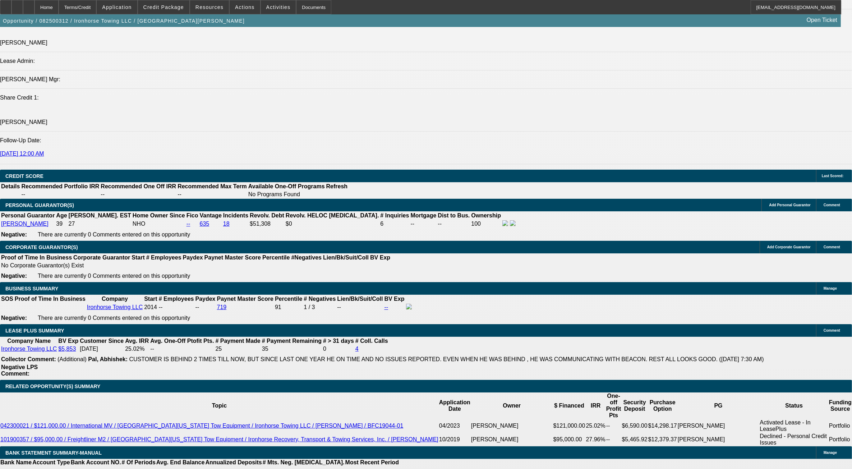
scroll to position [915, 0]
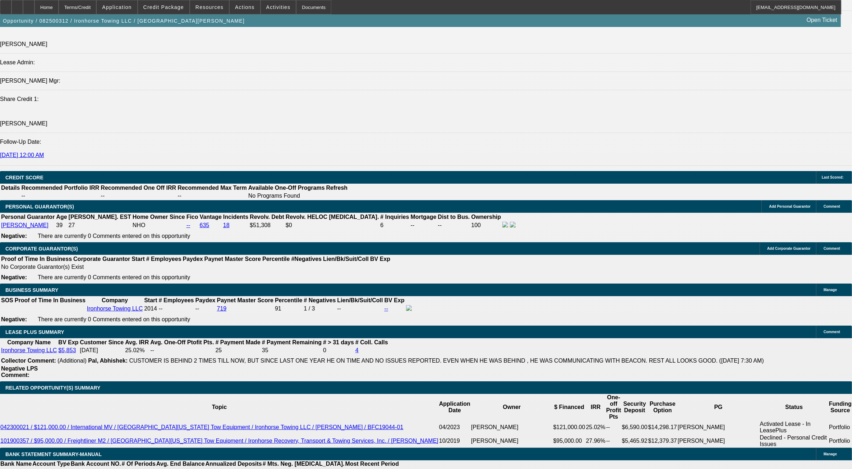
select select "0.1"
type input "$15,260.50"
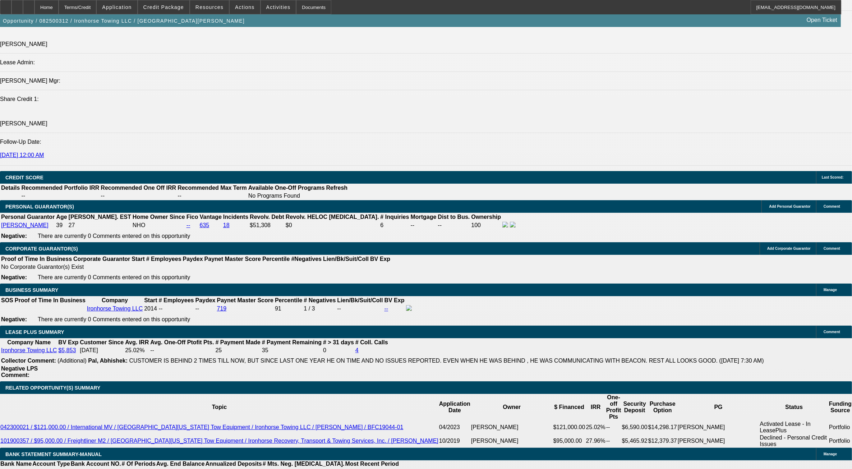
type input "72"
type input "12"
type input "$3,932.32"
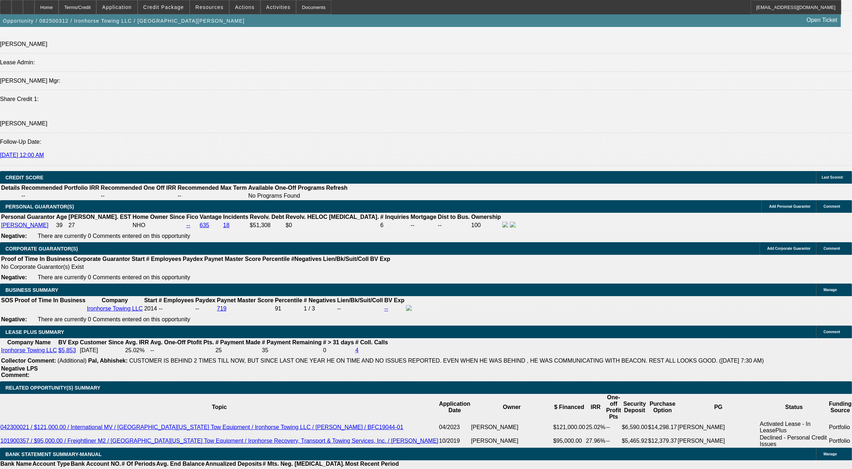
type input "$1,966.16"
type input "$5,370.22"
type input "$2,685.11"
type input "1"
type input "$3,932.32"
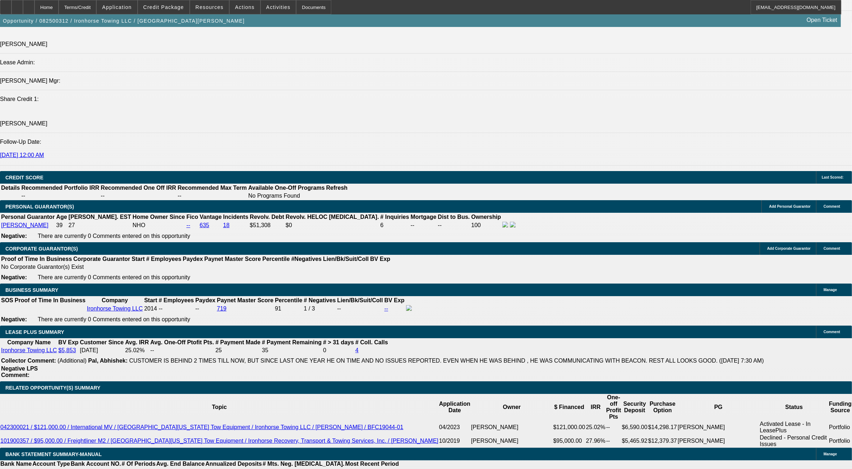
type input "$1,966.16"
type input "14"
type input "$5,660.16"
type input "$2,830.08"
type input "14"
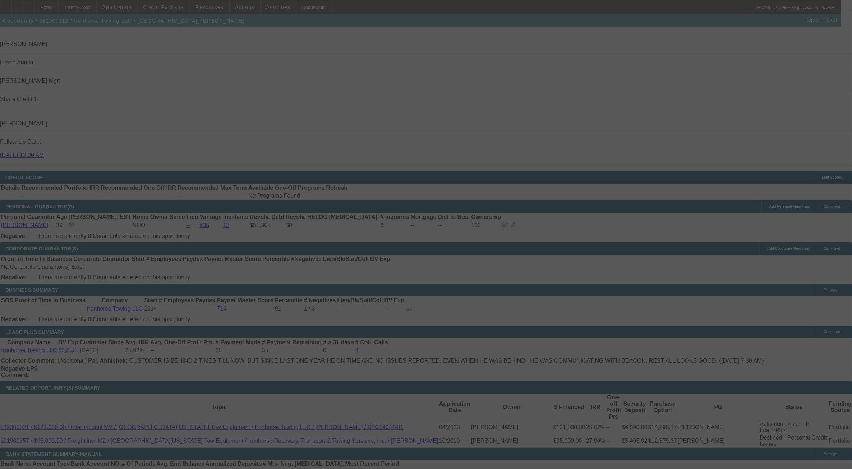
select select "0.1"
select select "2"
select select "0.1"
select select "4"
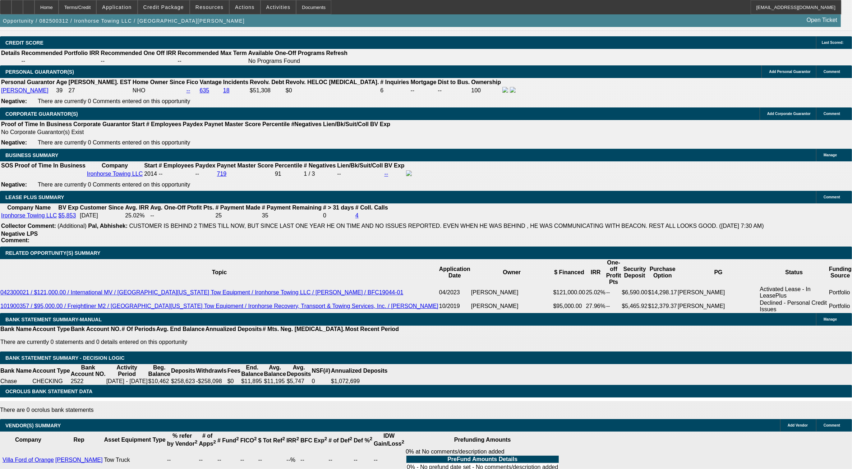
scroll to position [136, 0]
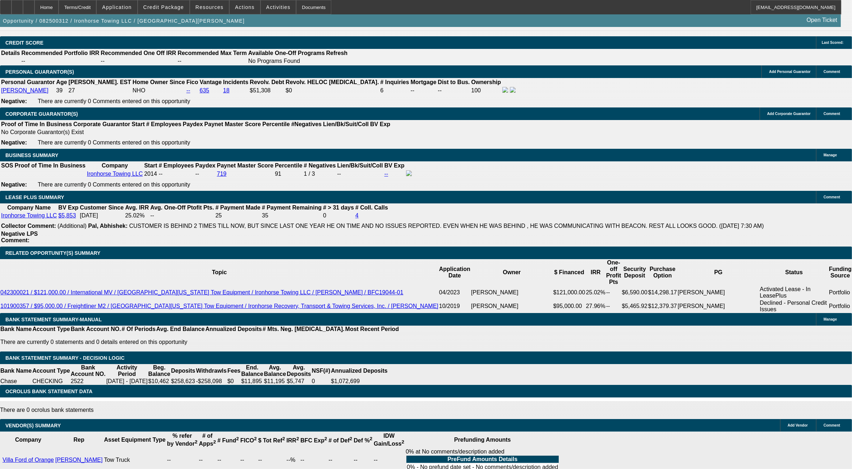
drag, startPoint x: 345, startPoint y: 149, endPoint x: 333, endPoint y: 172, distance: 25.9
select select "0.05"
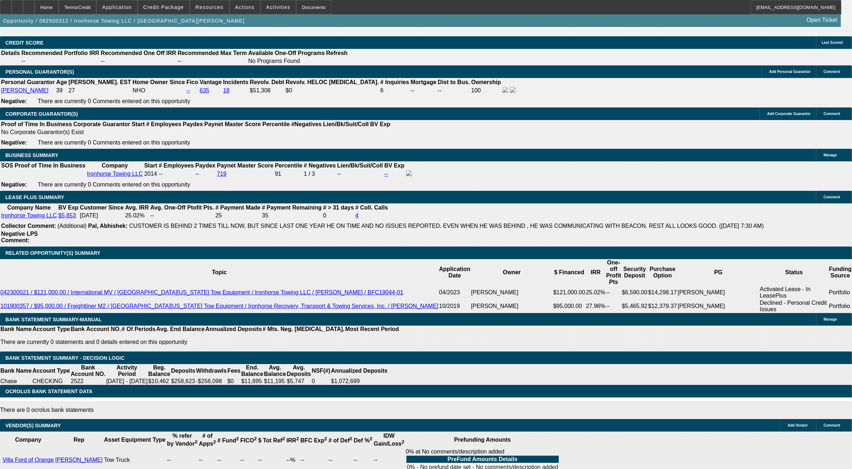
type input "$7,630.25"
type input "UNKNOWN"
type input "$2,987.31"
type input "$5,974.62"
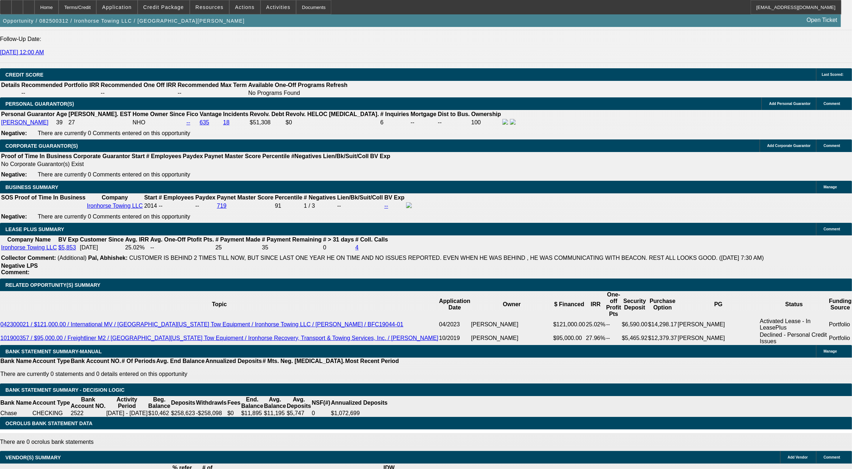
scroll to position [960, 0]
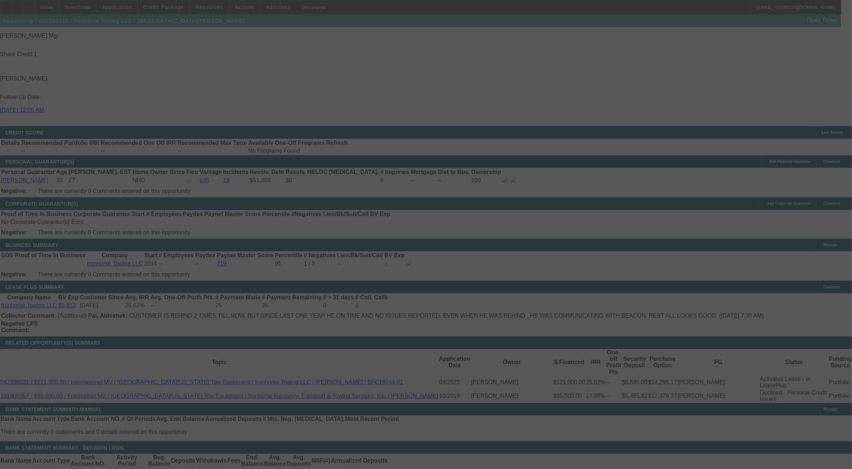
select select "2"
select select "0.1"
select select "4"
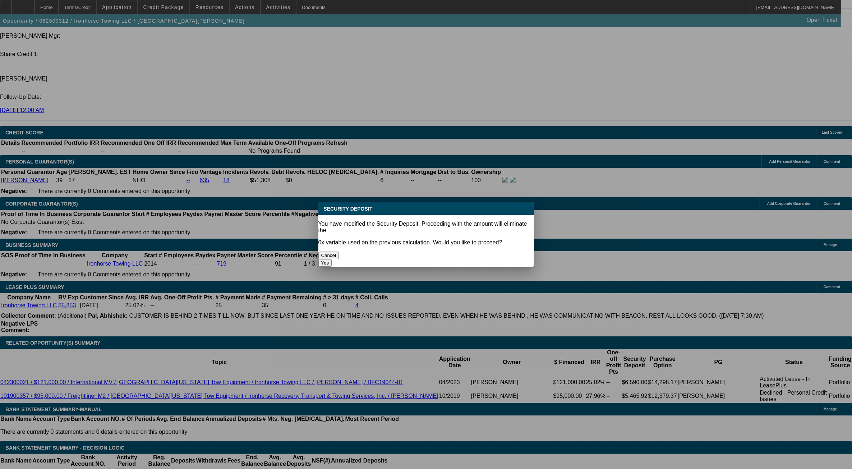
click at [339, 251] on button "Cancel" at bounding box center [328, 255] width 21 height 8
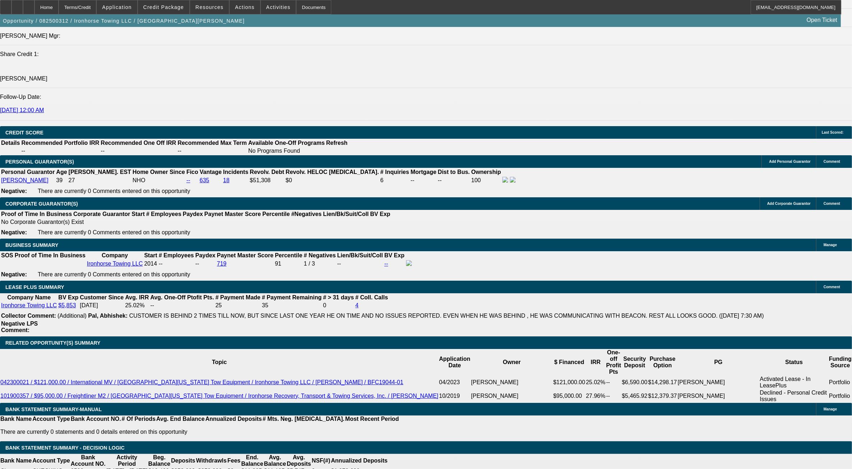
select select "2"
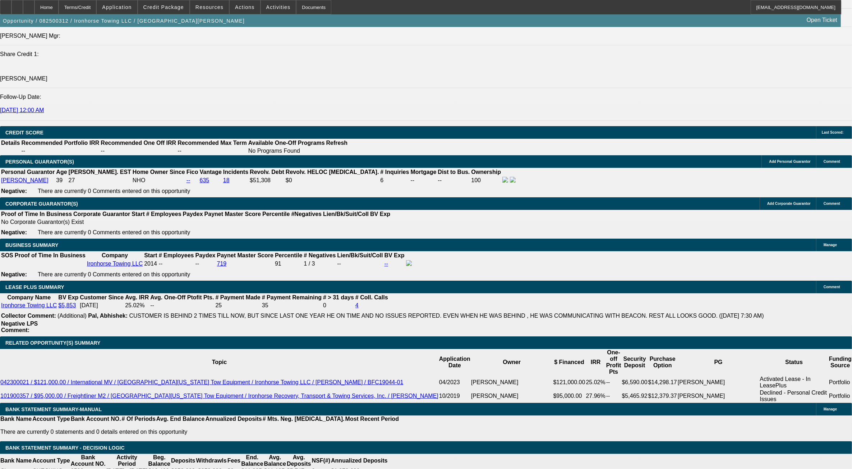
type input "$0.00"
select select "0"
type input "UNKNOWN"
drag, startPoint x: 401, startPoint y: 188, endPoint x: 366, endPoint y: 214, distance: 43.5
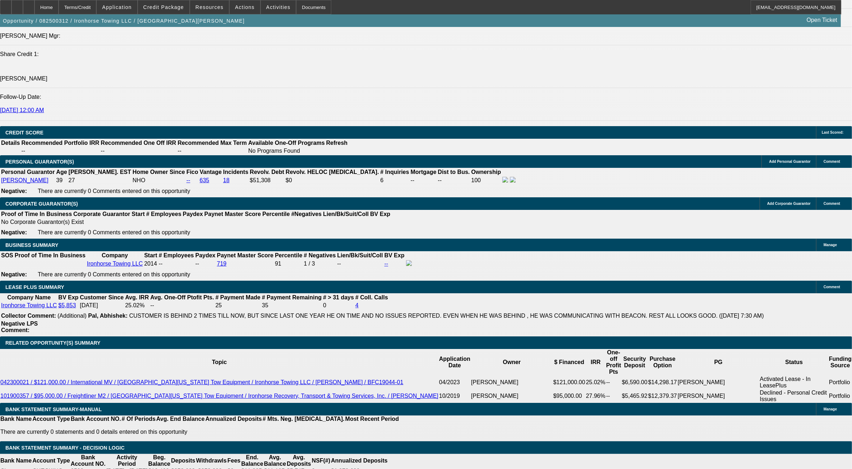
select select "1"
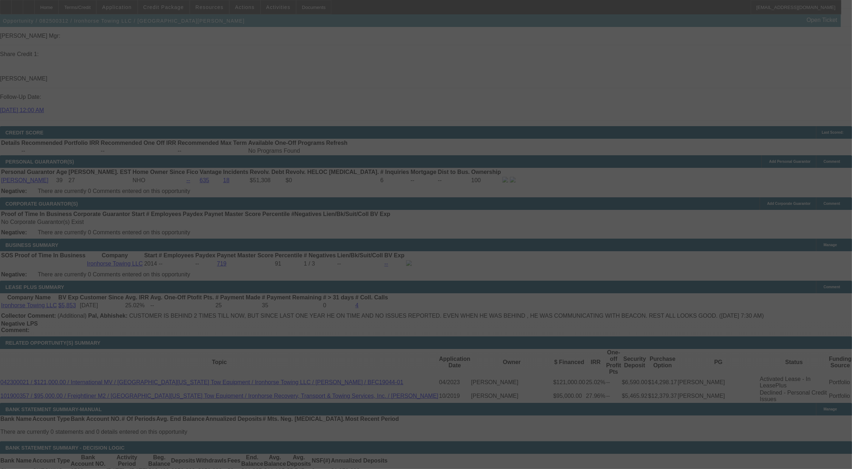
select select "0"
select select "0.1"
select select "4"
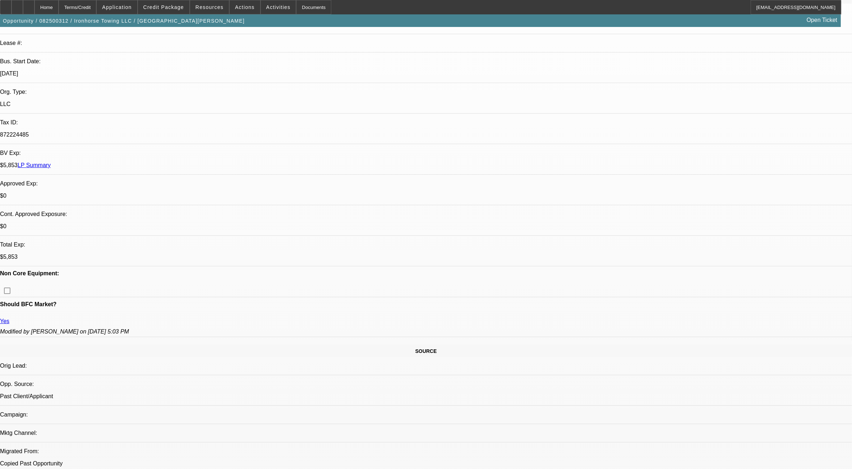
scroll to position [0, 0]
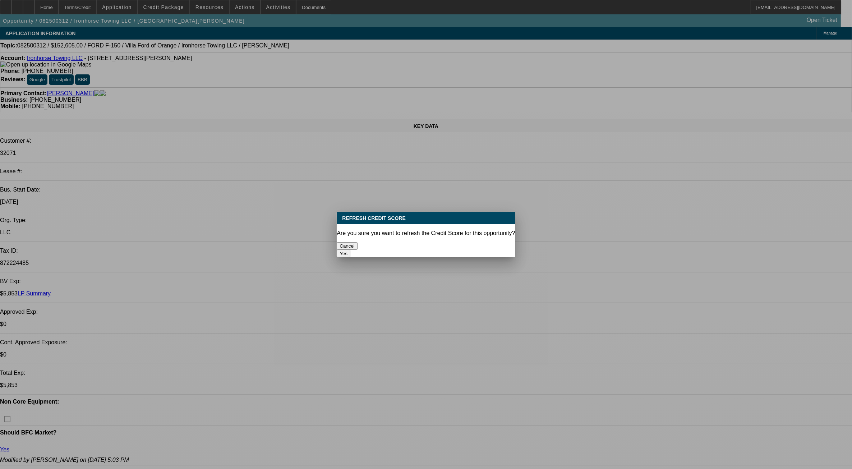
click at [350, 250] on button "Yes" at bounding box center [344, 254] width 14 height 8
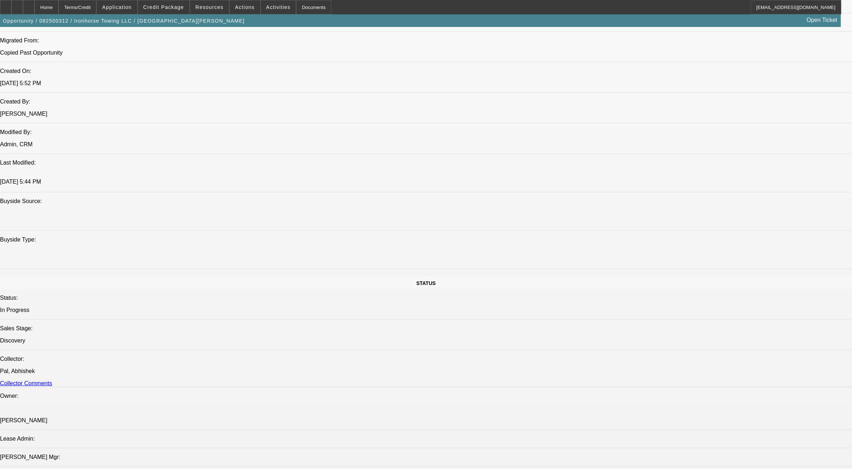
scroll to position [314, 0]
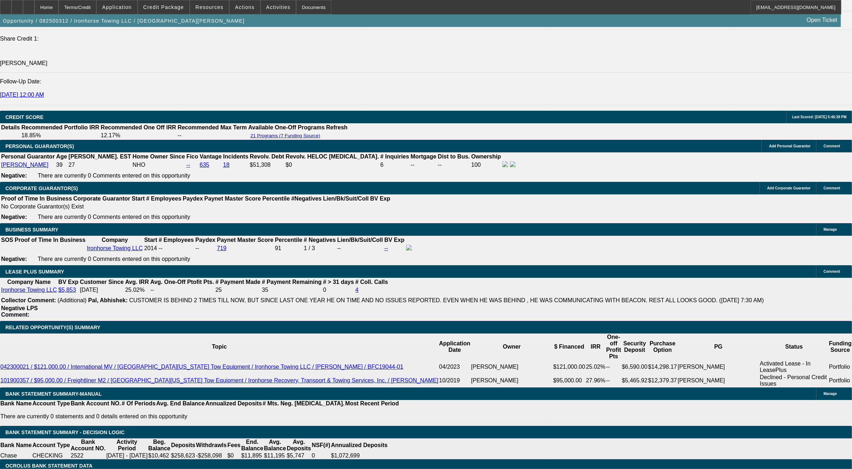
scroll to position [943, 0]
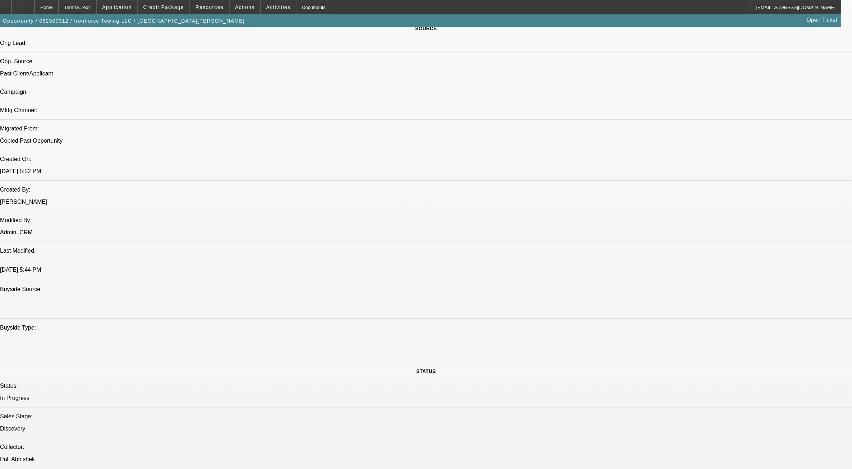
scroll to position [449, 0]
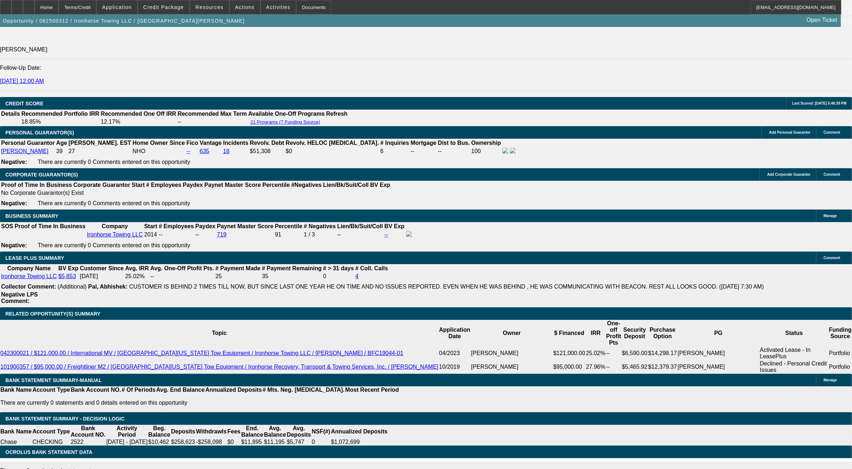
scroll to position [988, 0]
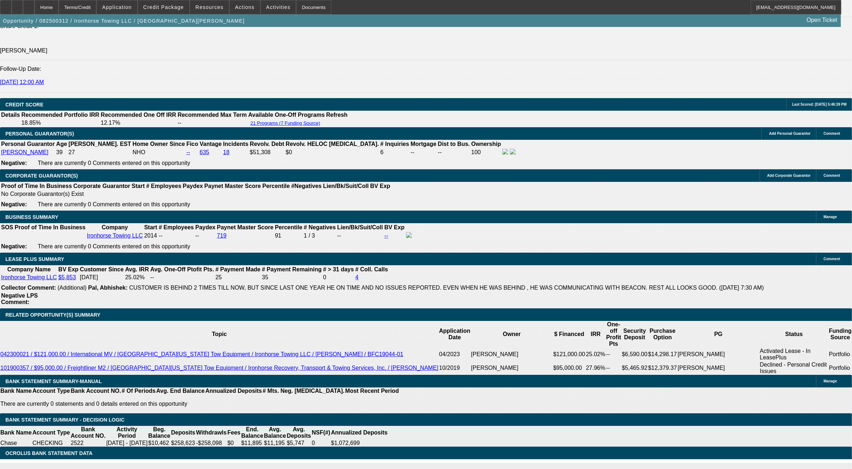
type input "UNKNOWN"
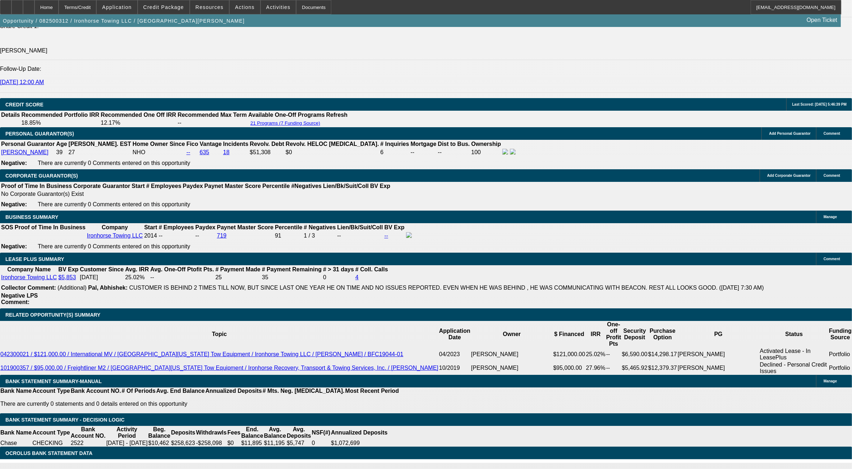
type input "1"
type input "$2,075.39"
type input "12"
type input "$2,834.28"
type input "12"
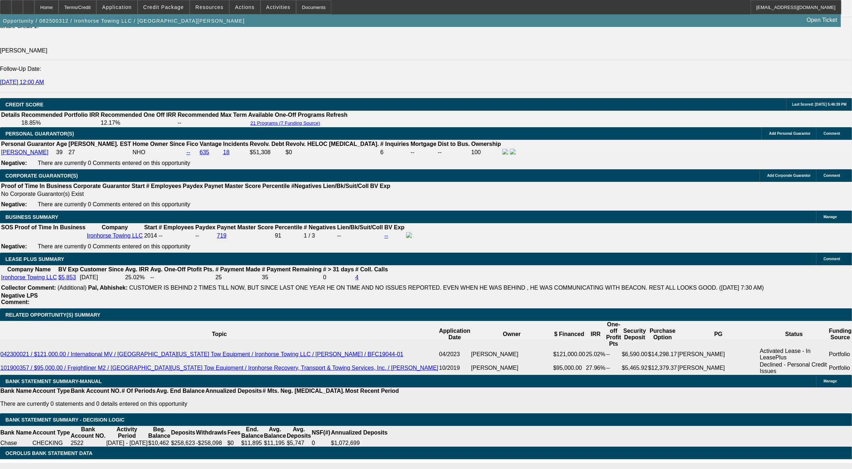
click at [132, 29] on span "button" at bounding box center [124, 20] width 248 height 17
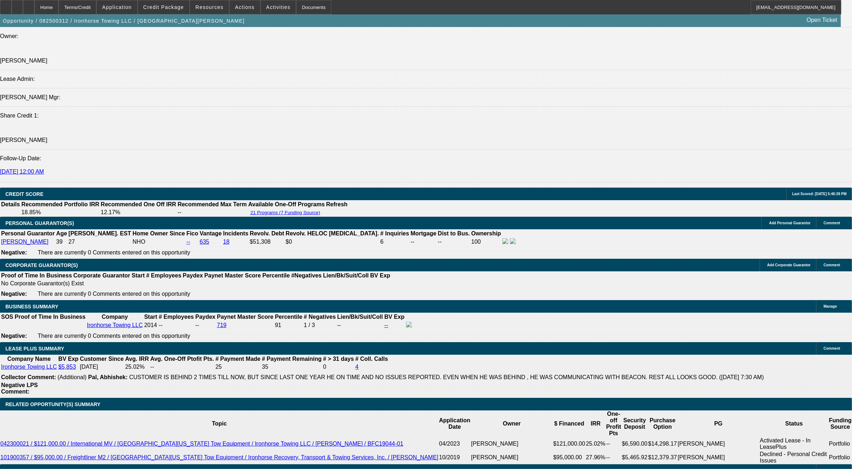
scroll to position [898, 0]
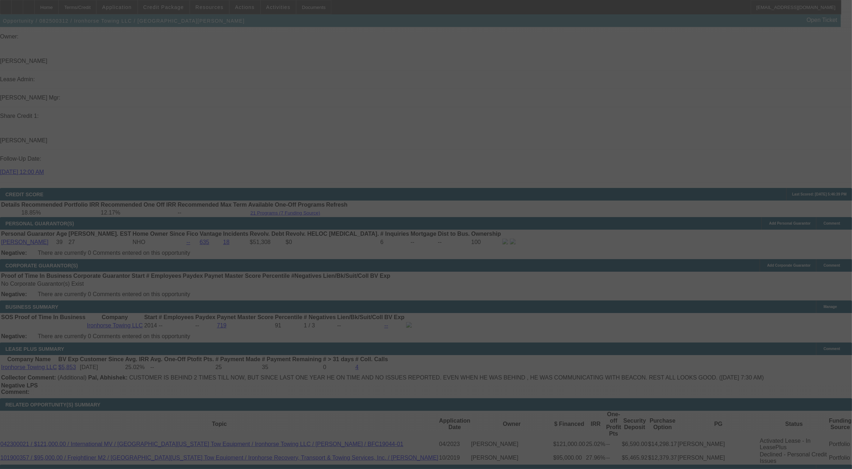
select select "0"
select select "0.1"
select select "4"
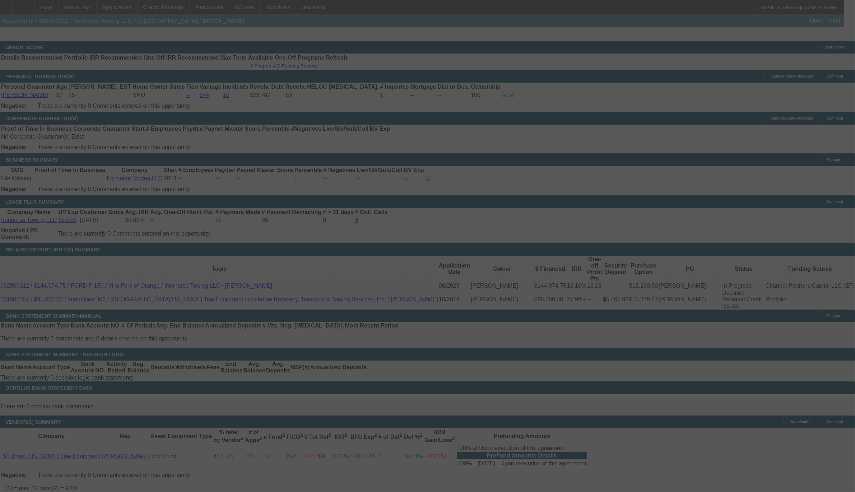
scroll to position [1027, 0]
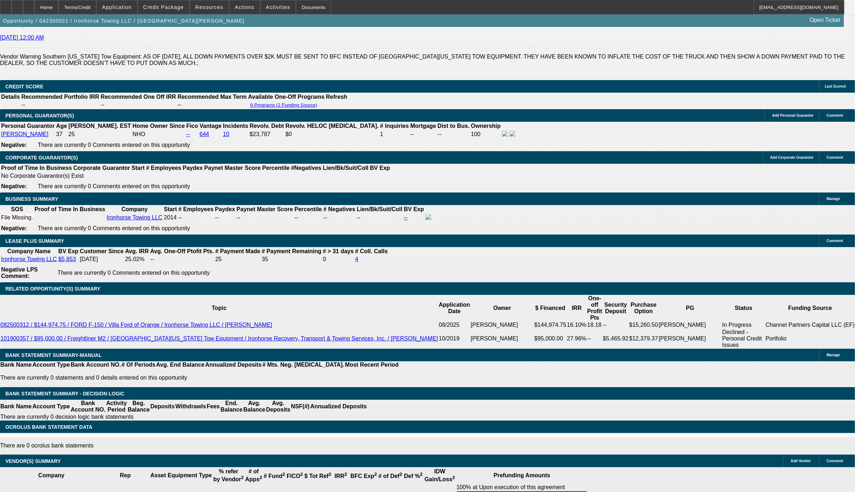
select select "0"
select select "2"
select select "0.1"
select select "0"
select select "2"
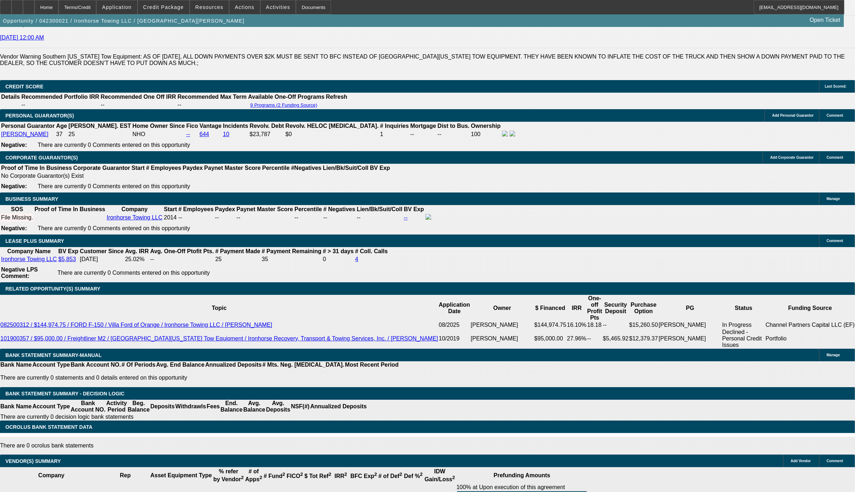
select select "0.1"
select select "0"
select select "2"
select select "0.1"
select select "2"
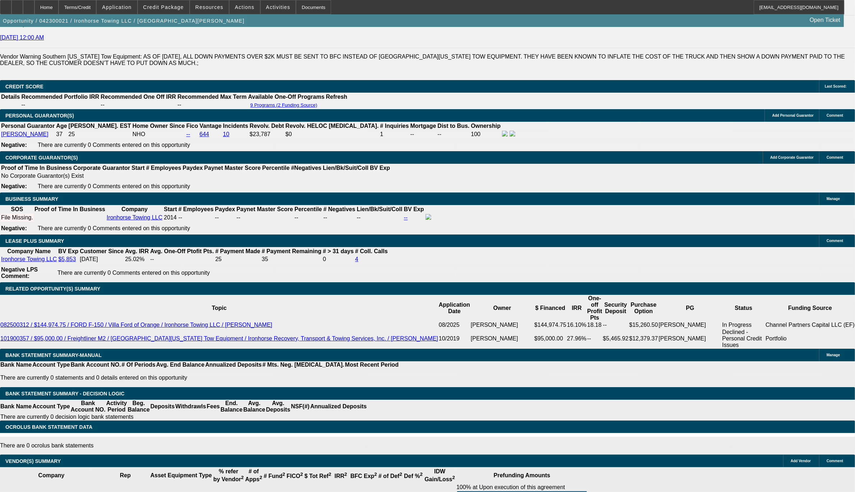
select select "0.1"
select select "1"
select select "2"
select select "4"
select select "1"
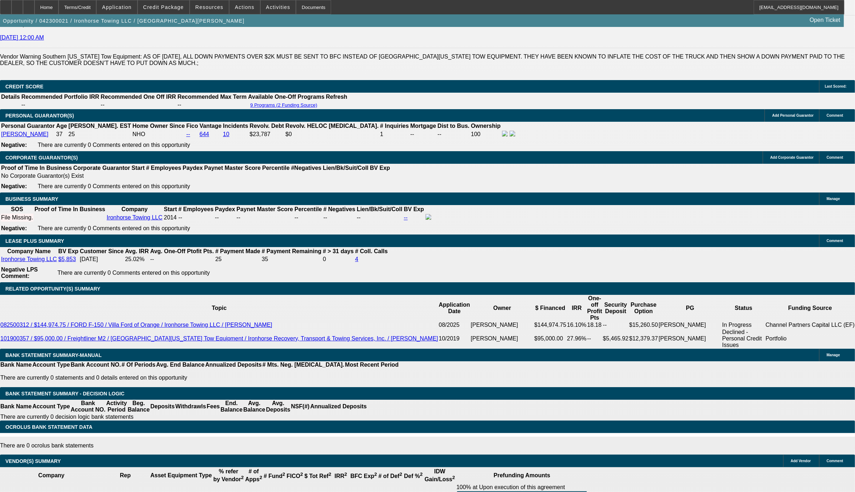
select select "2"
select select "4"
select select "1"
select select "2"
select select "4"
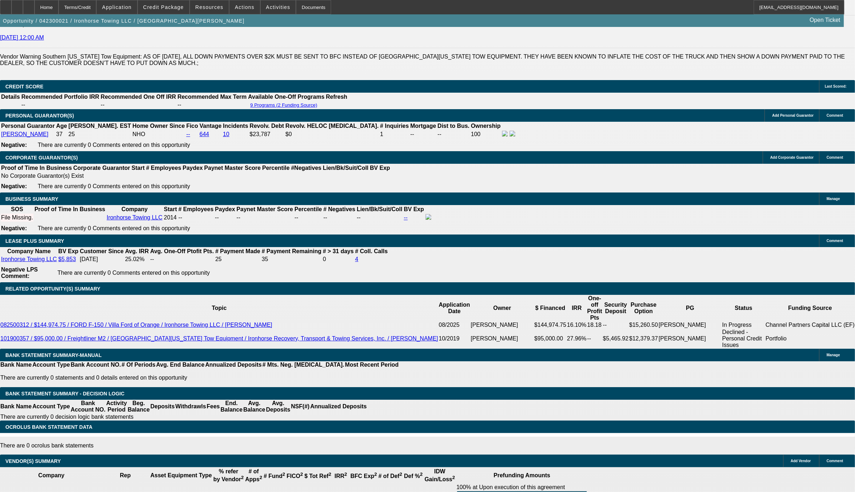
select select "1"
select select "2"
select select "4"
drag, startPoint x: 166, startPoint y: 204, endPoint x: 200, endPoint y: 205, distance: 33.8
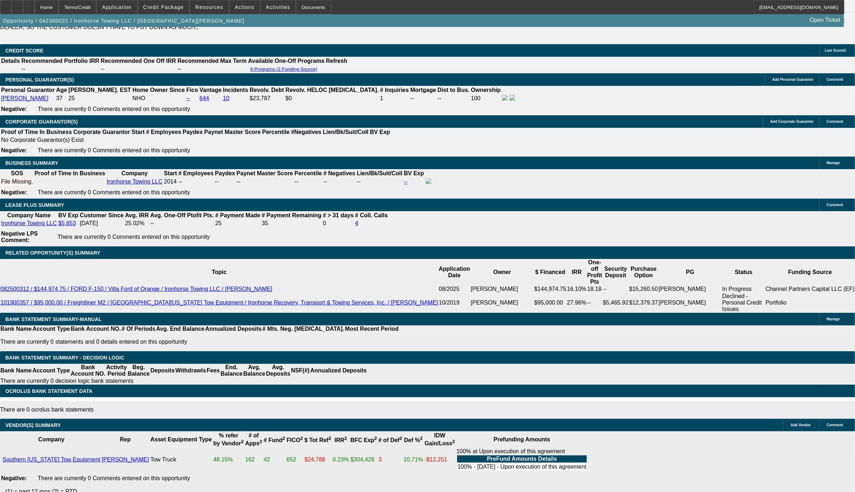
scroll to position [1168, 0]
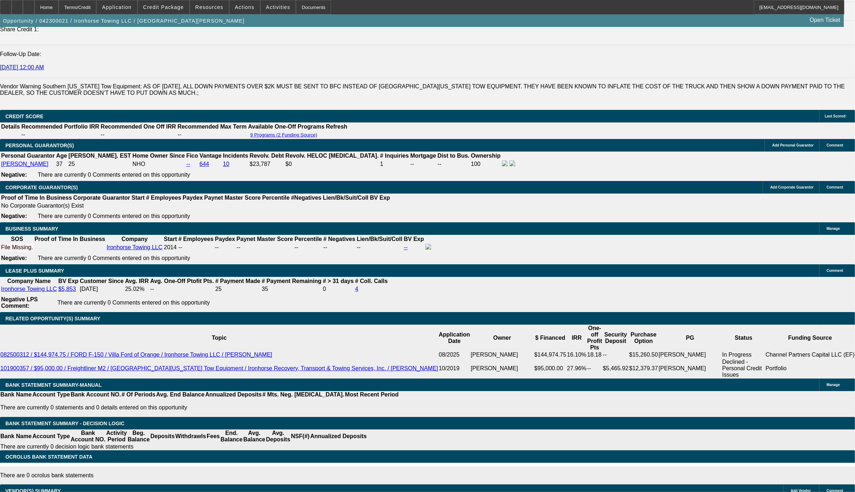
scroll to position [988, 0]
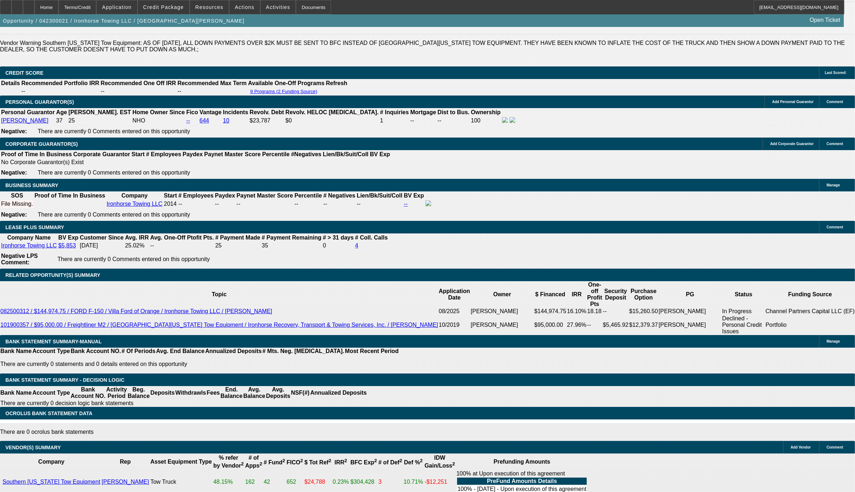
scroll to position [1033, 0]
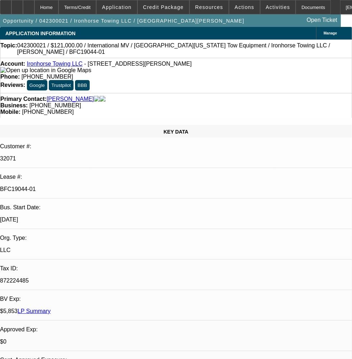
select select "0"
select select "2"
select select "0.1"
select select "0"
select select "2"
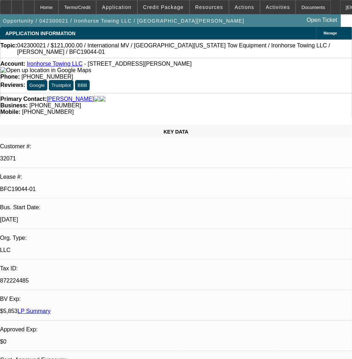
select select "0.1"
select select "0"
select select "2"
select select "0.1"
select select "2"
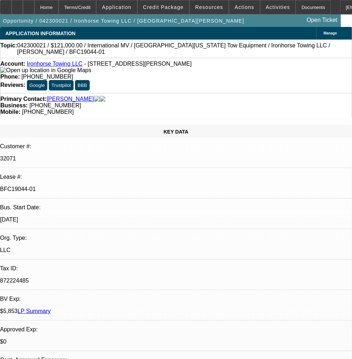
select select "0.1"
select select "1"
select select "2"
select select "4"
select select "1"
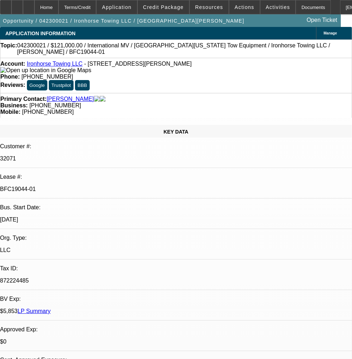
select select "2"
select select "4"
select select "1"
select select "2"
select select "4"
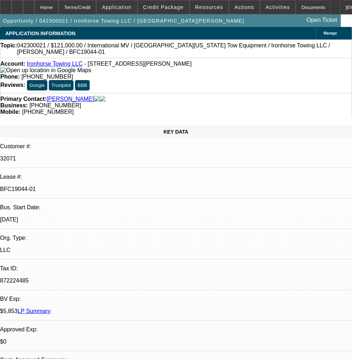
select select "1"
select select "2"
select select "4"
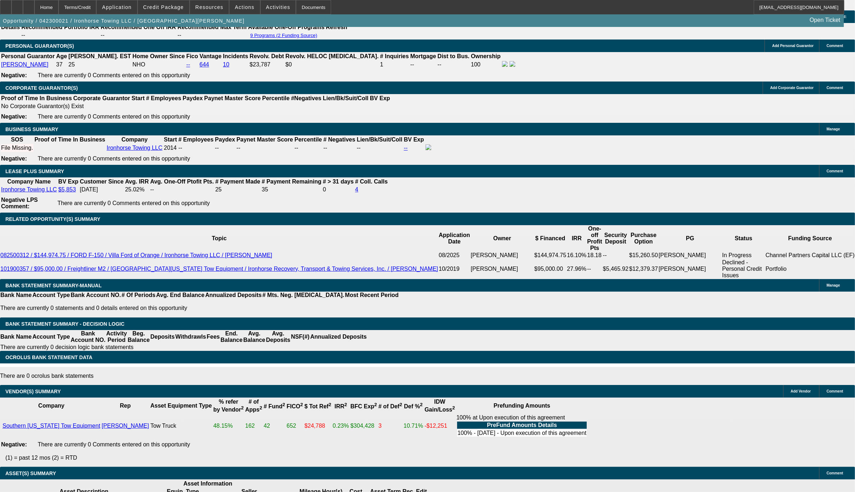
scroll to position [1095, 0]
